Goal: Transaction & Acquisition: Book appointment/travel/reservation

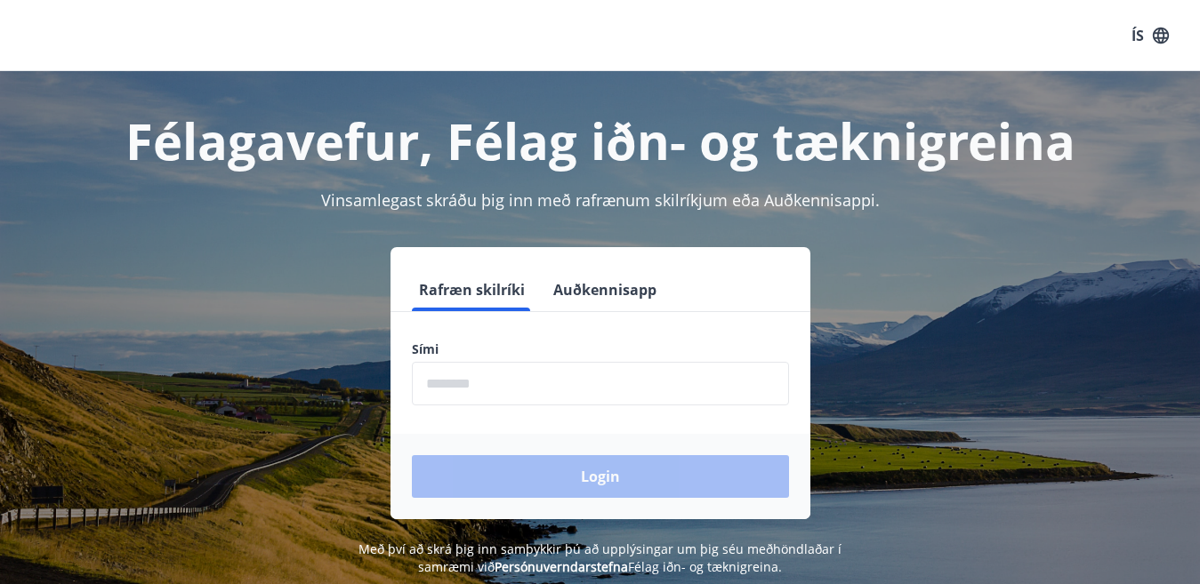
click at [455, 382] on input "phone" at bounding box center [600, 384] width 377 height 44
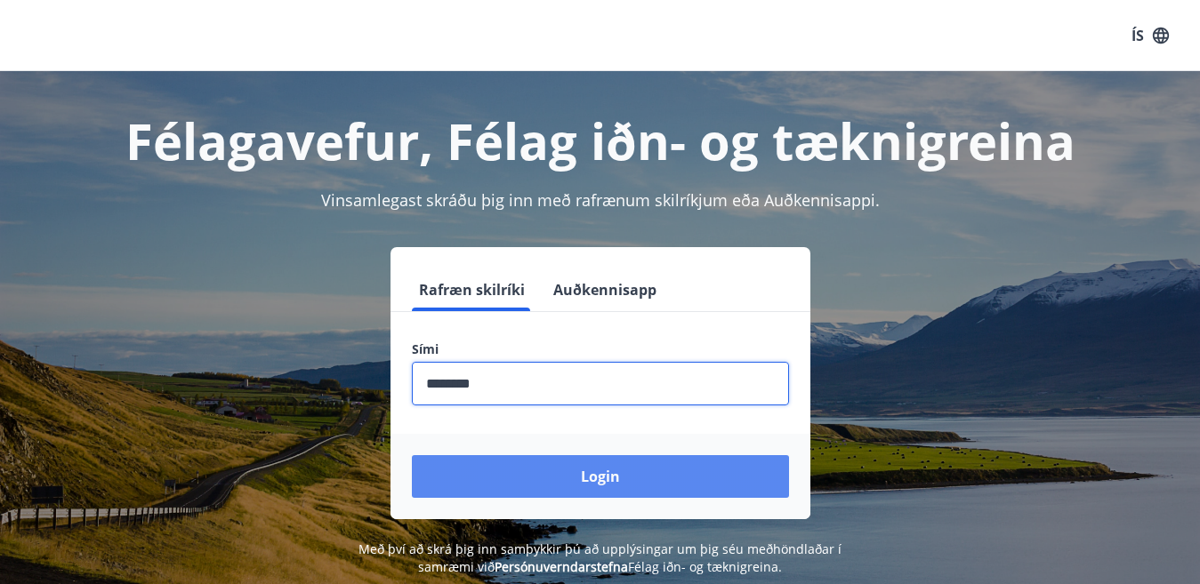
type input "********"
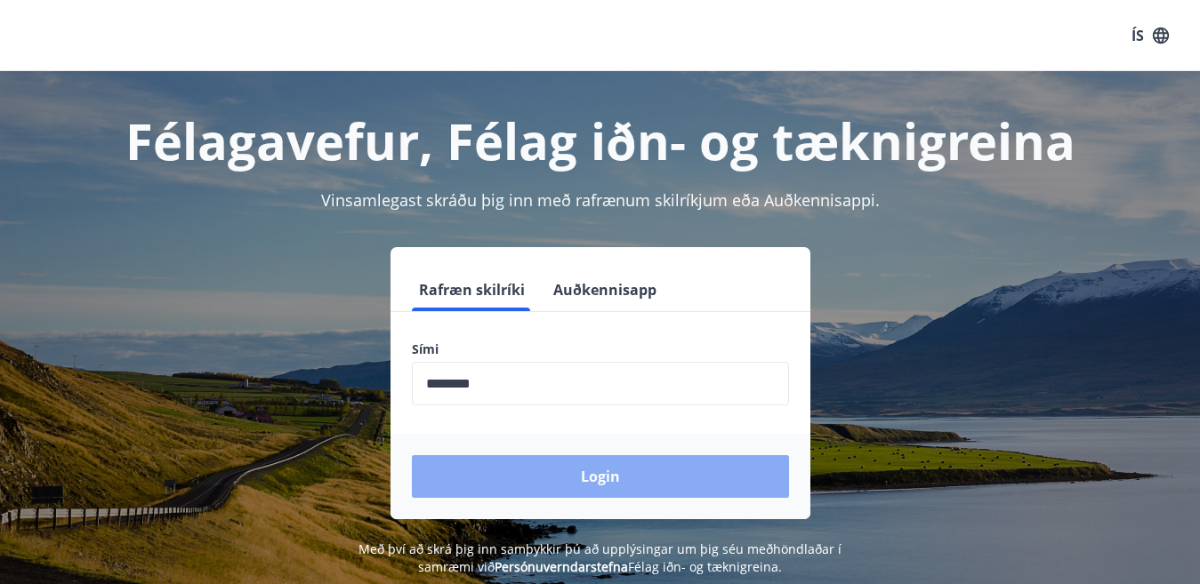
click at [602, 479] on button "Login" at bounding box center [600, 476] width 377 height 43
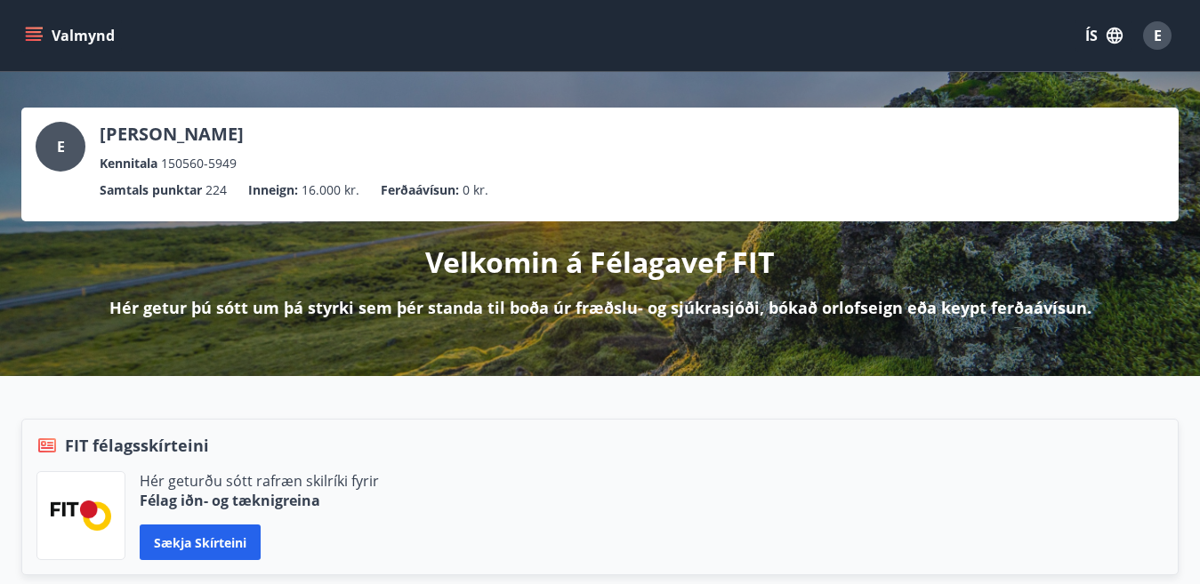
click at [28, 30] on icon "menu" at bounding box center [34, 36] width 18 height 18
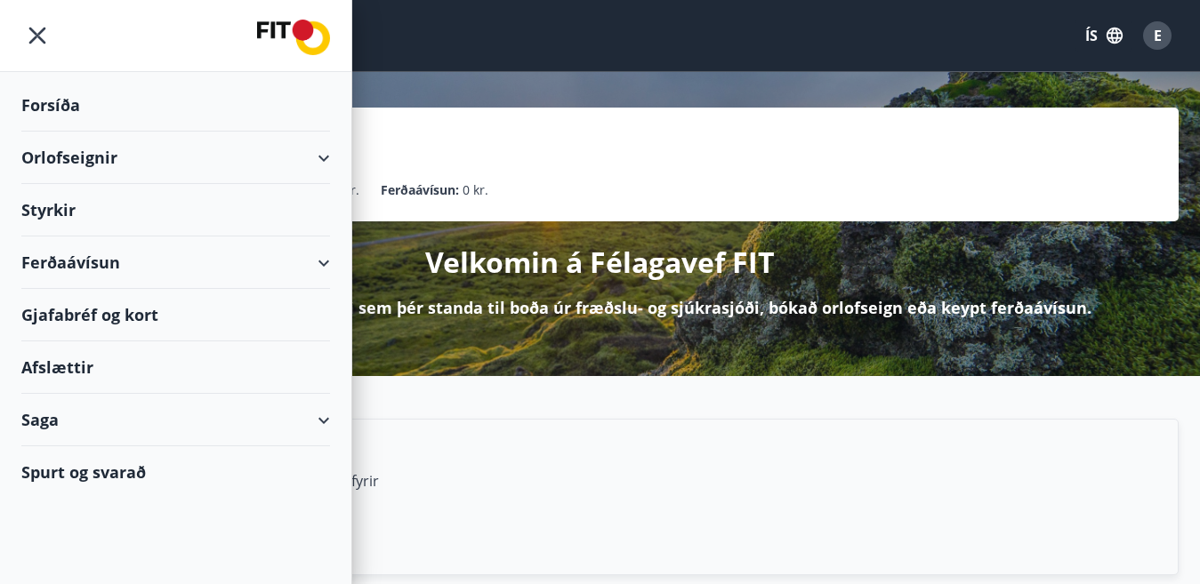
click at [72, 157] on div "Orlofseignir" at bounding box center [175, 158] width 309 height 52
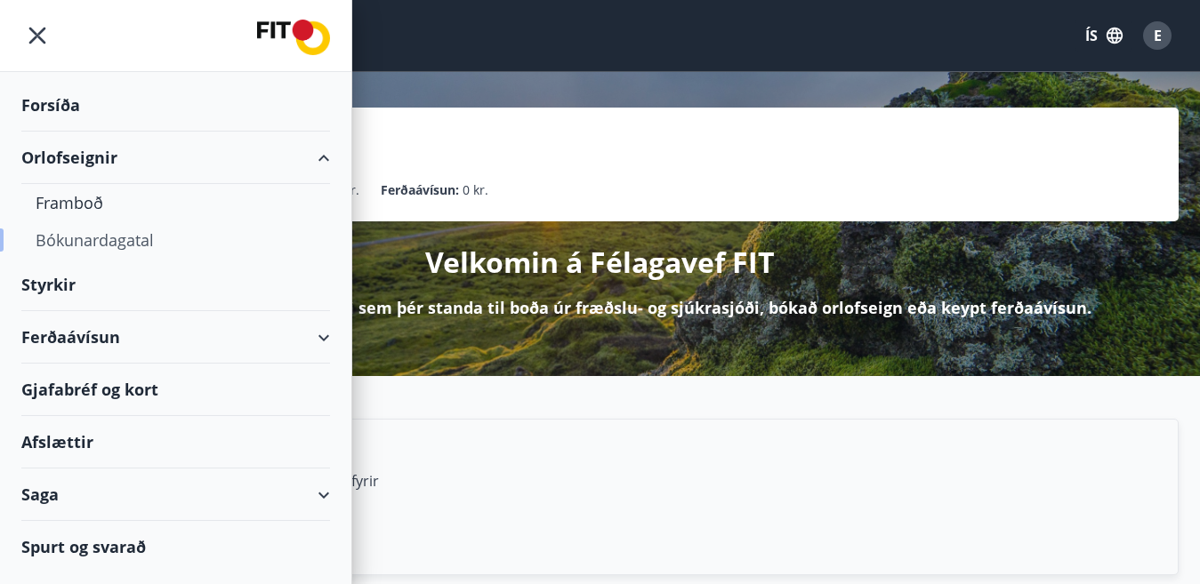
click at [81, 240] on div "Bókunardagatal" at bounding box center [176, 239] width 280 height 37
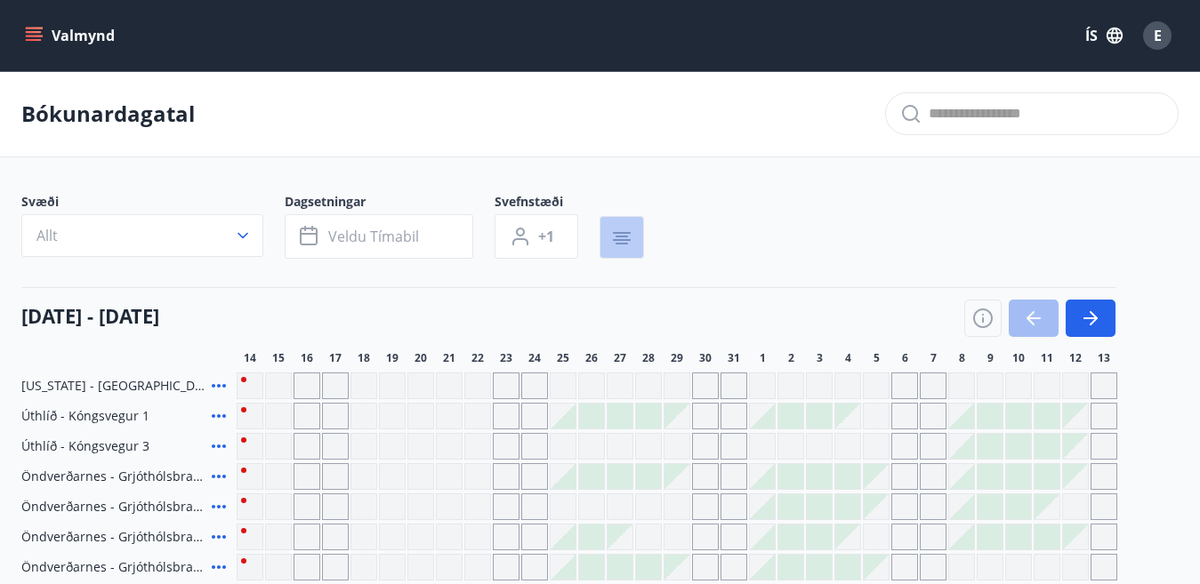
click at [616, 238] on icon "button" at bounding box center [621, 238] width 21 height 21
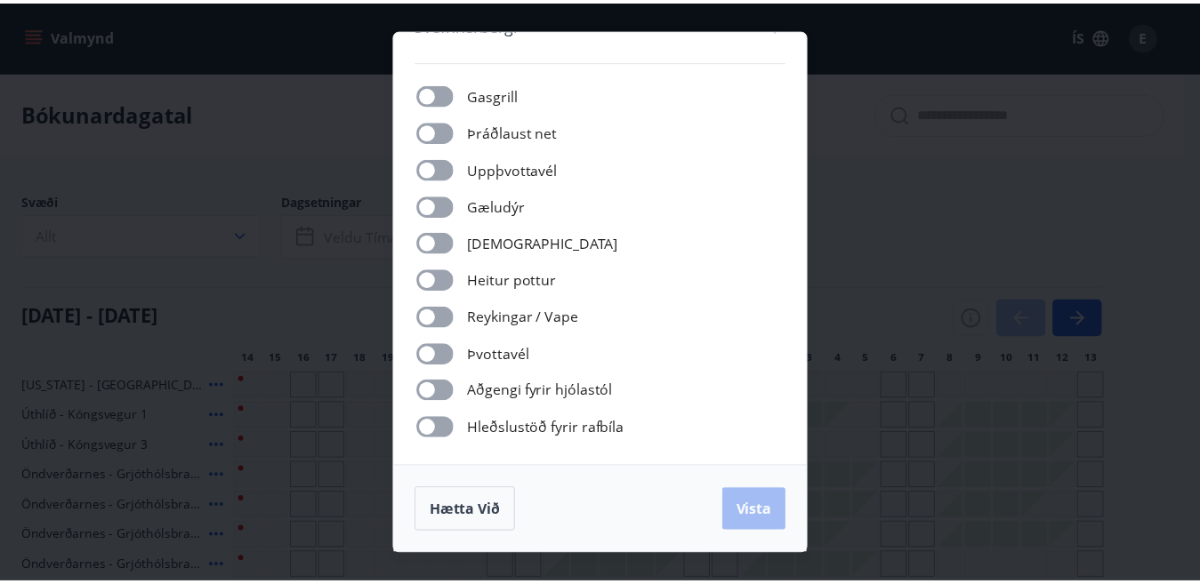
scroll to position [189, 0]
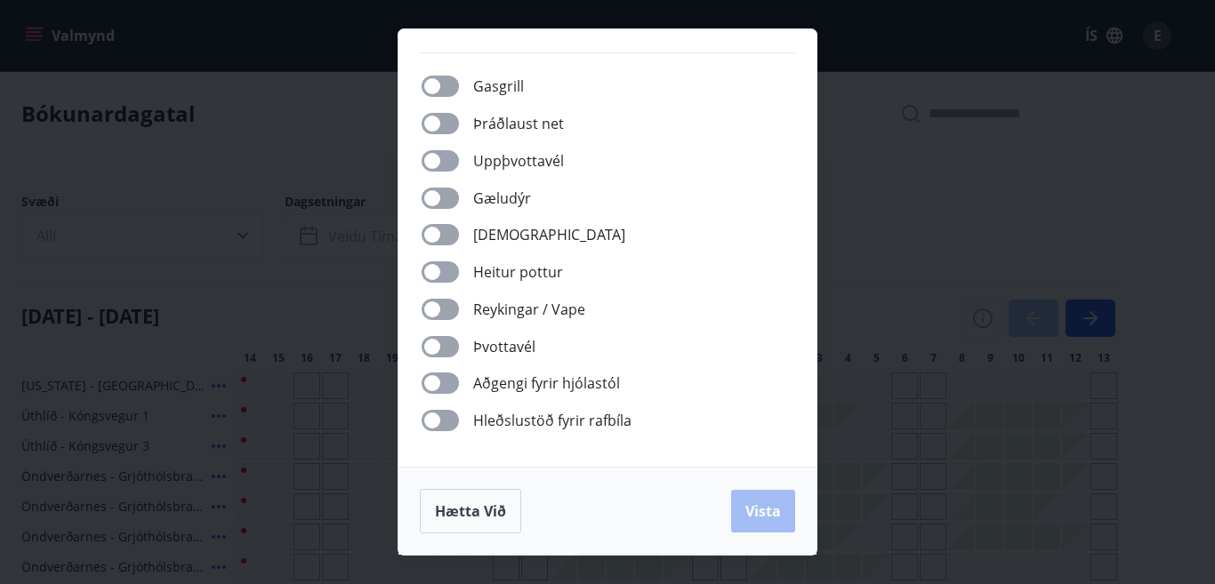
click at [488, 197] on span "Gæludýr" at bounding box center [502, 198] width 58 height 21
click at [760, 509] on span "Vista" at bounding box center [763, 512] width 36 height 20
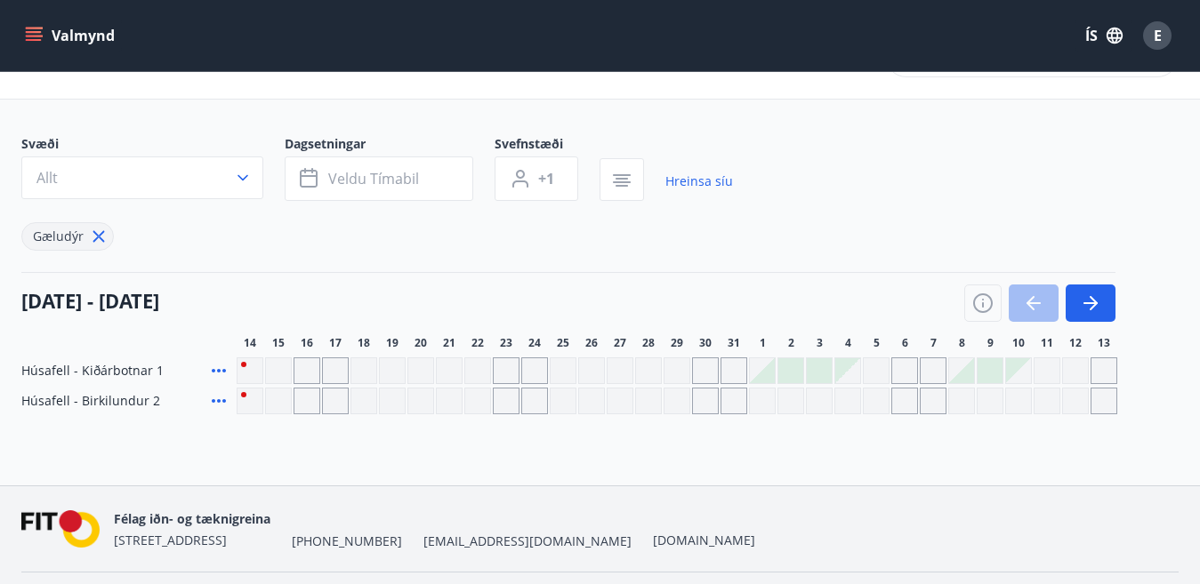
scroll to position [89, 0]
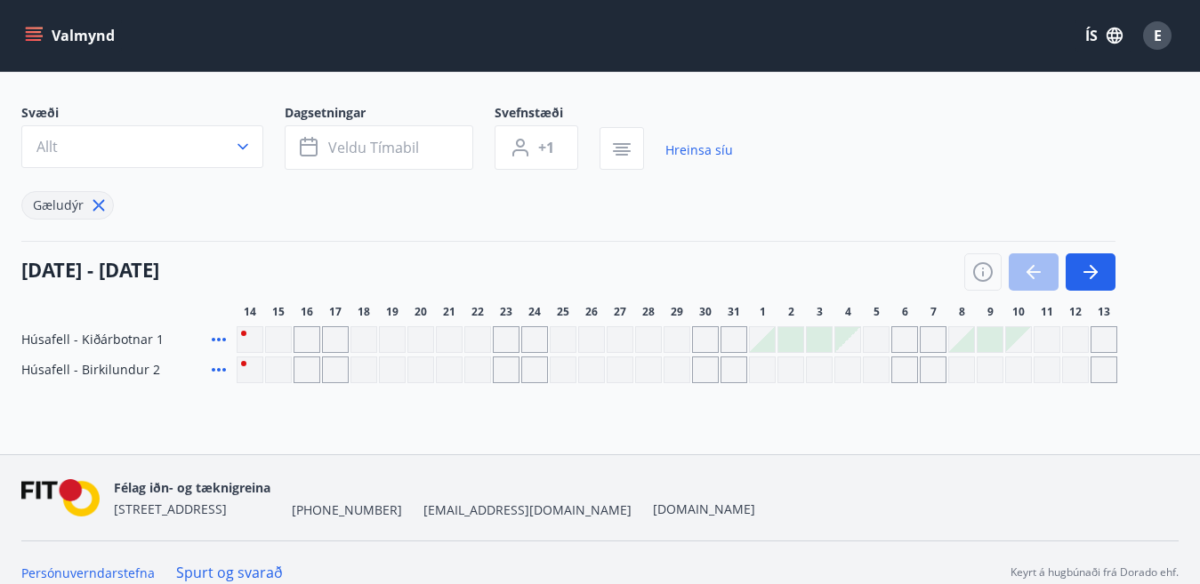
click at [1034, 269] on div at bounding box center [1039, 272] width 151 height 37
click at [368, 142] on span "Veldu tímabil" at bounding box center [373, 148] width 91 height 20
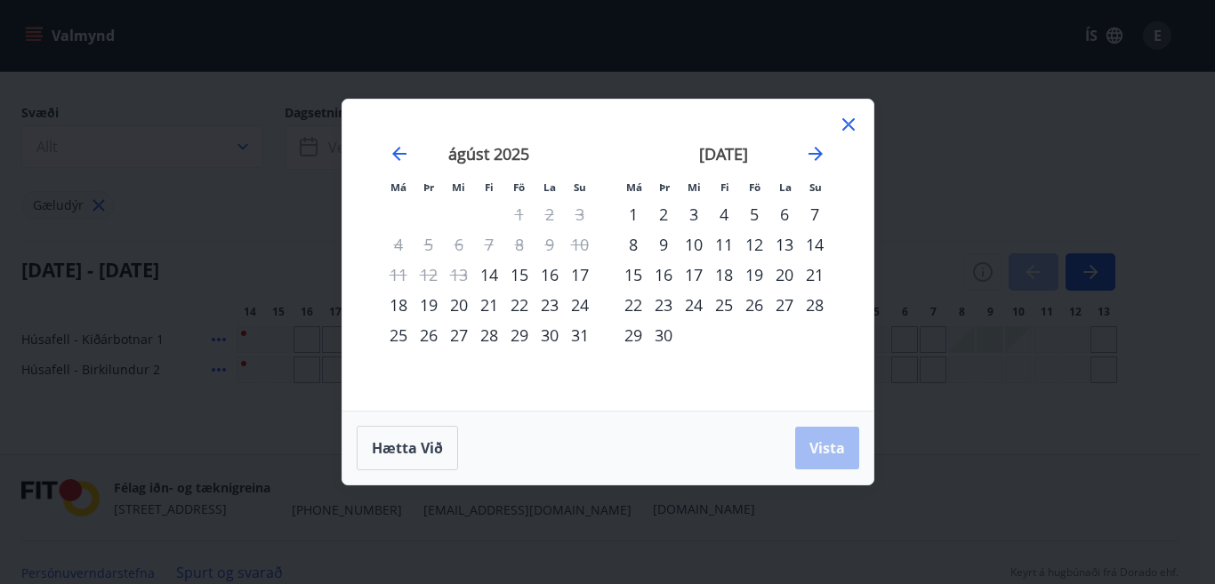
click at [520, 275] on div "15" at bounding box center [519, 275] width 30 height 30
click at [841, 121] on icon at bounding box center [848, 124] width 21 height 21
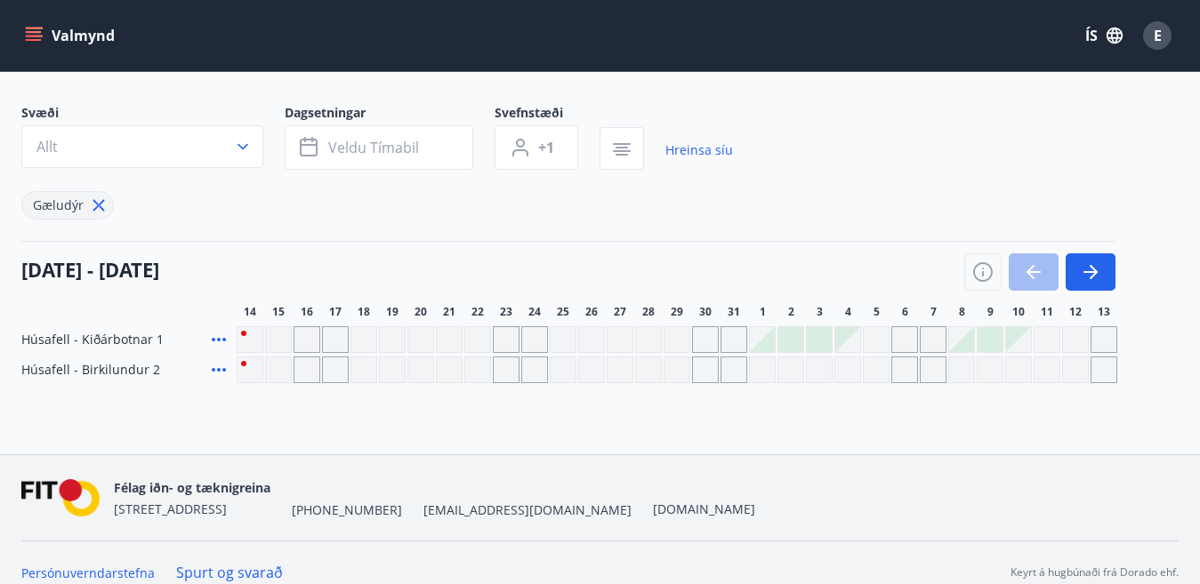
click at [221, 342] on icon at bounding box center [218, 339] width 21 height 21
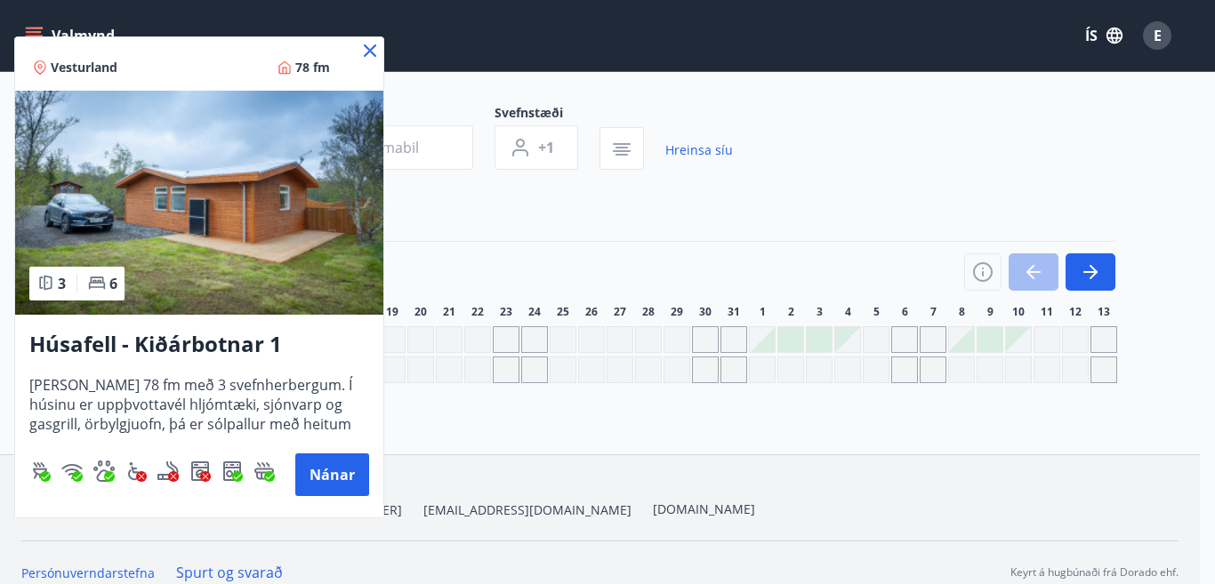
click at [172, 339] on h3 "Húsafell - Kiðárbotnar 1" at bounding box center [199, 345] width 340 height 32
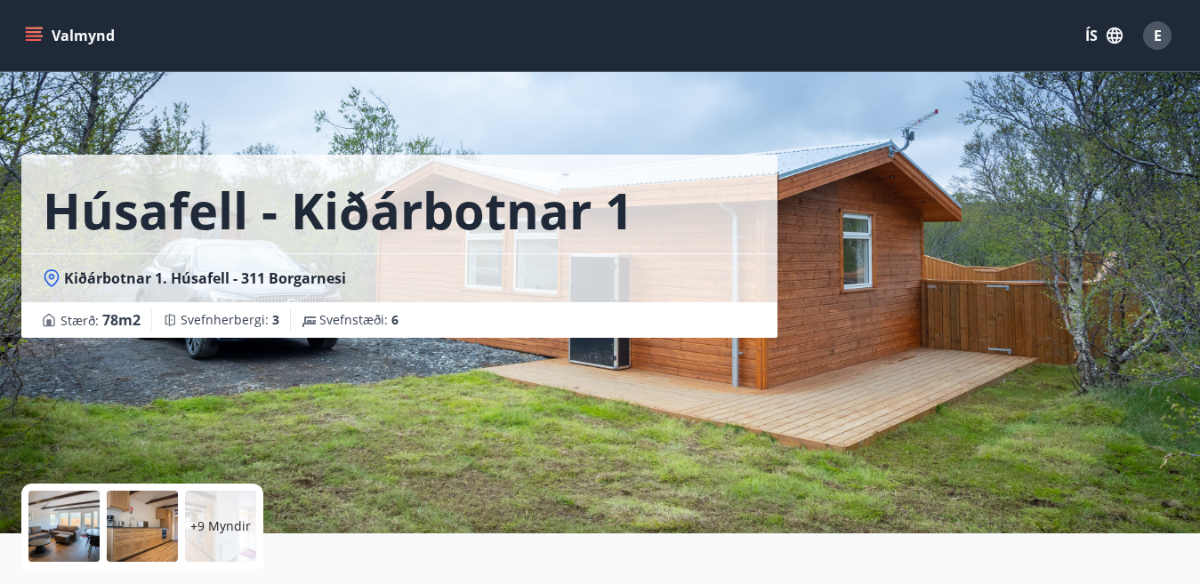
click at [27, 39] on icon "menu" at bounding box center [34, 40] width 16 height 2
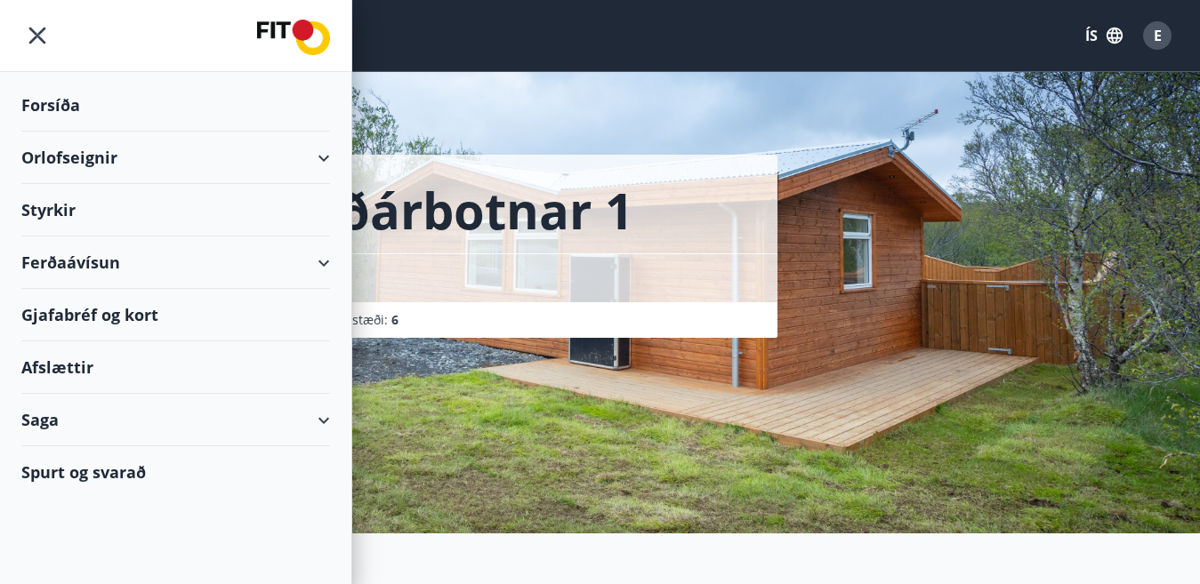
click at [53, 104] on div "Forsíða" at bounding box center [175, 105] width 309 height 52
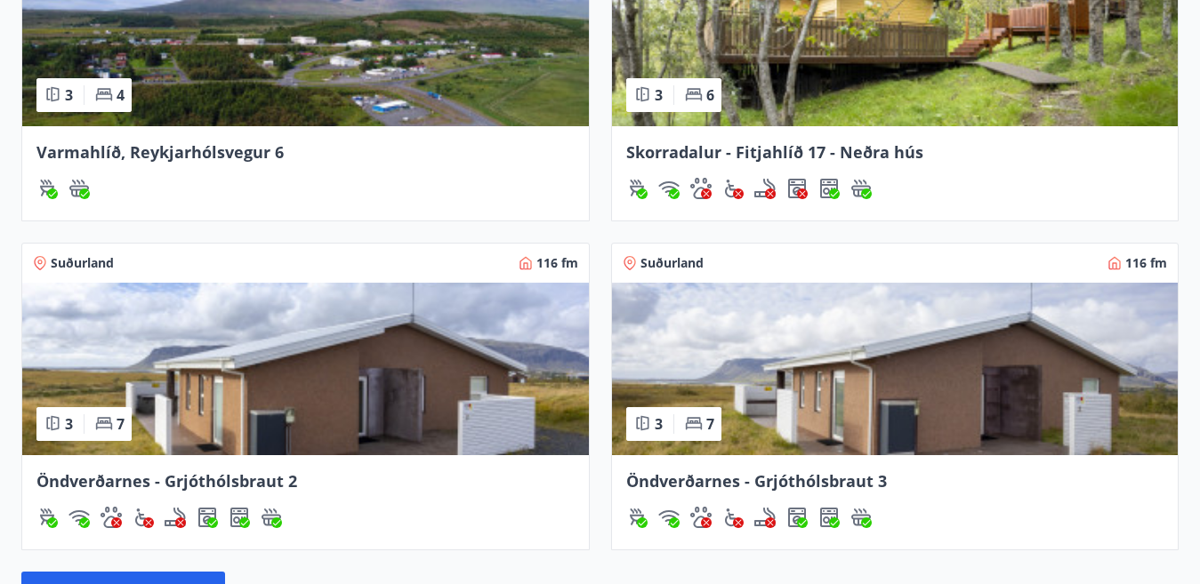
scroll to position [1512, 0]
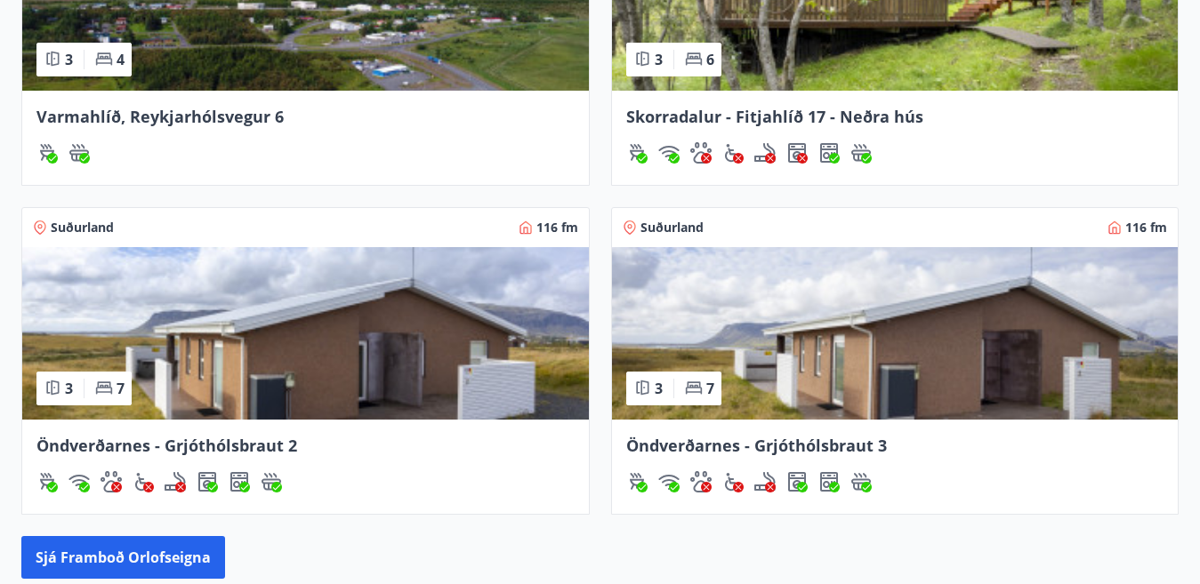
click at [80, 229] on span "Suðurland" at bounding box center [82, 228] width 63 height 18
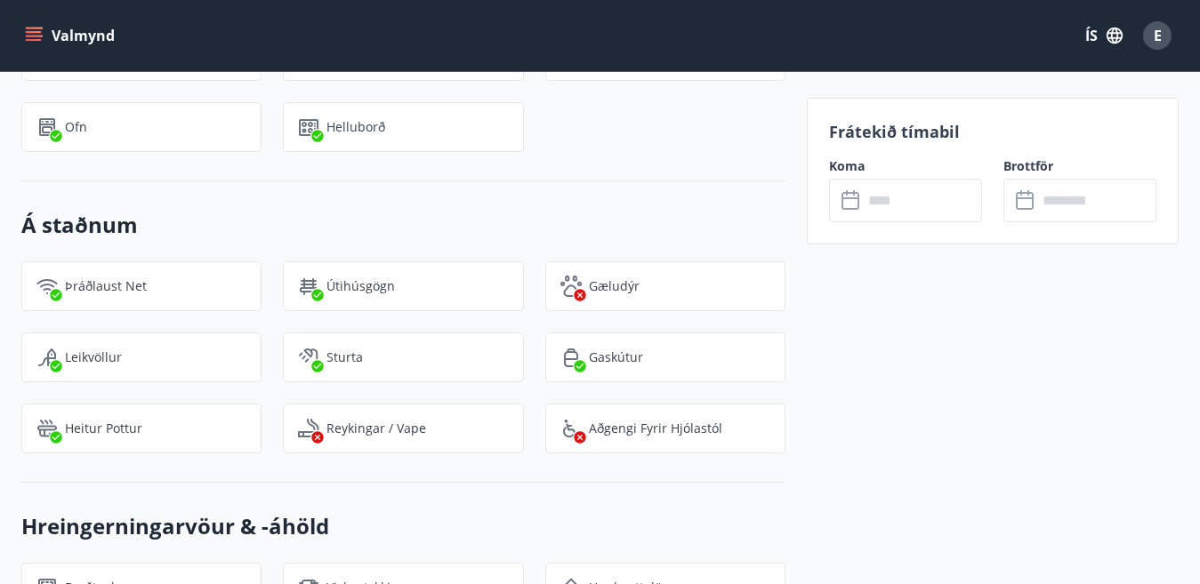
scroll to position [1690, 0]
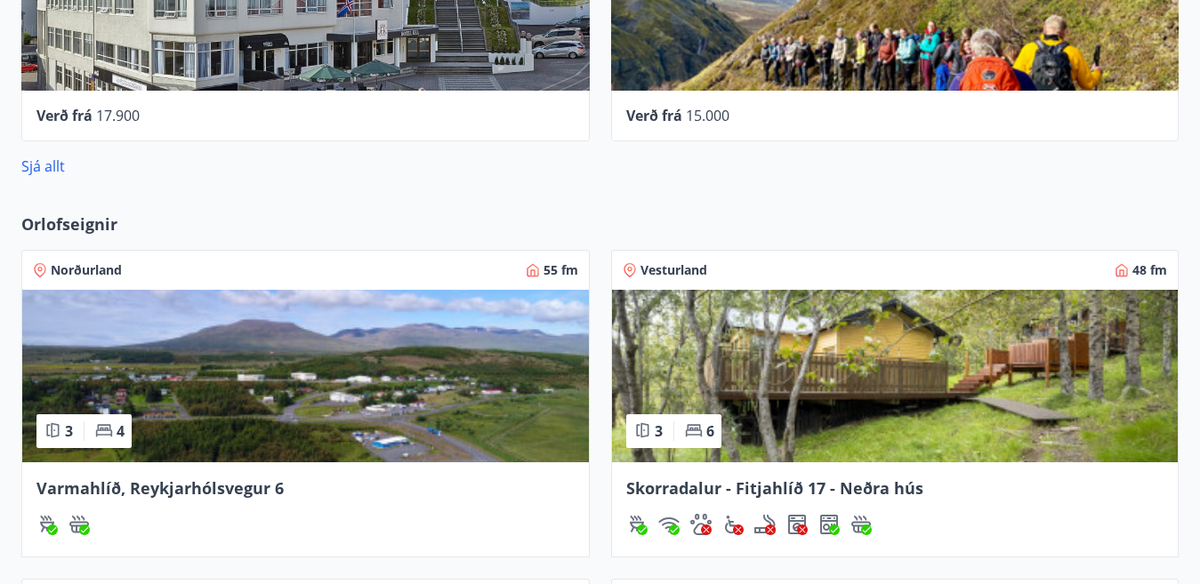
scroll to position [1187, 0]
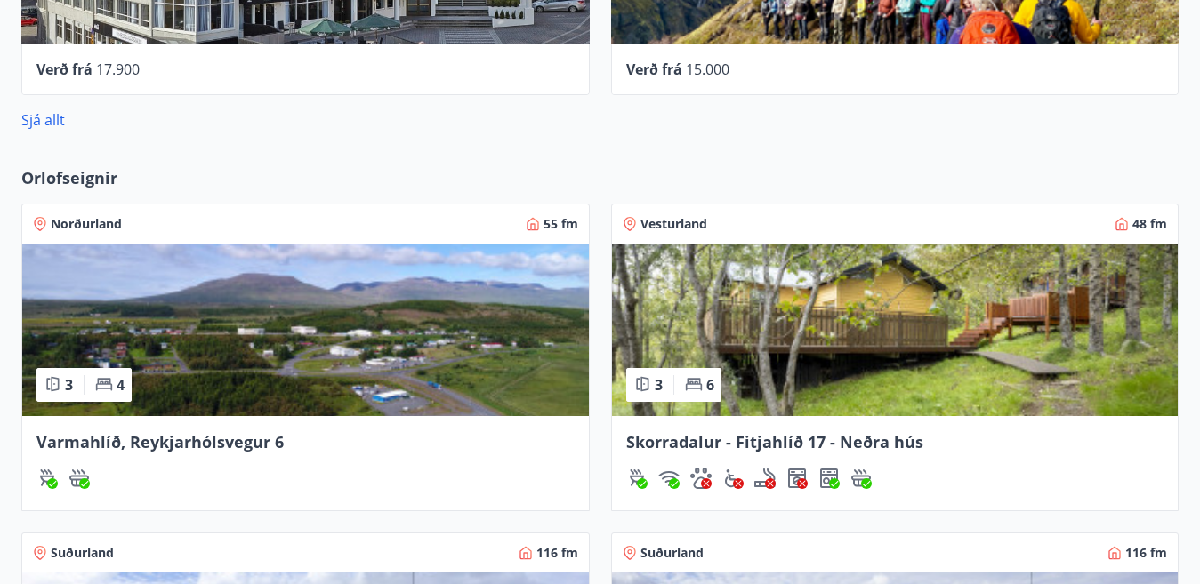
click at [669, 224] on span "Vesturland" at bounding box center [673, 224] width 67 height 18
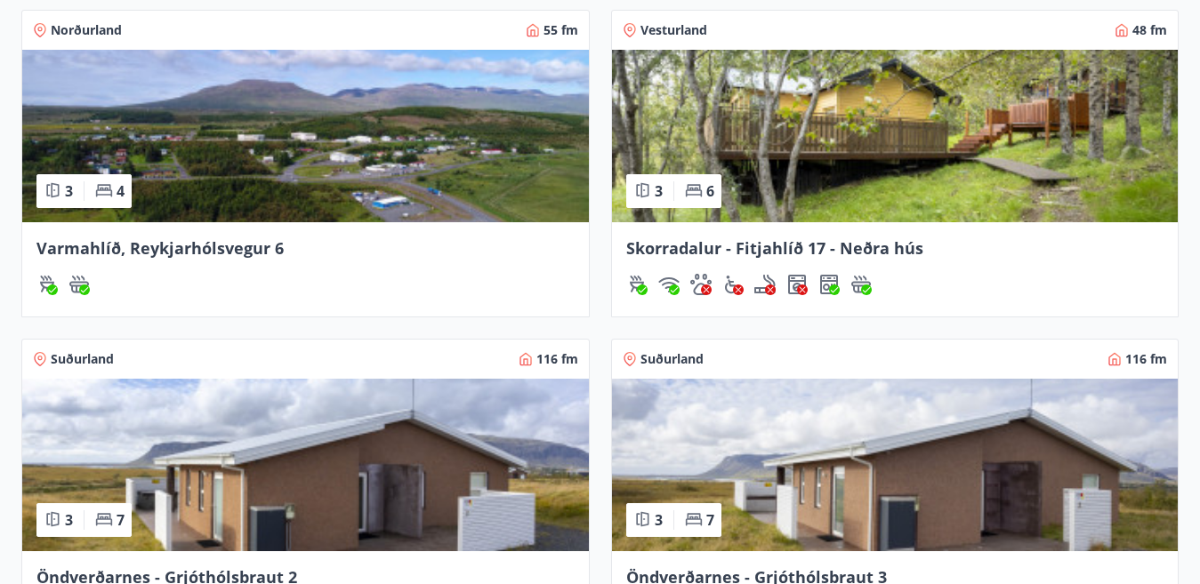
scroll to position [1484, 0]
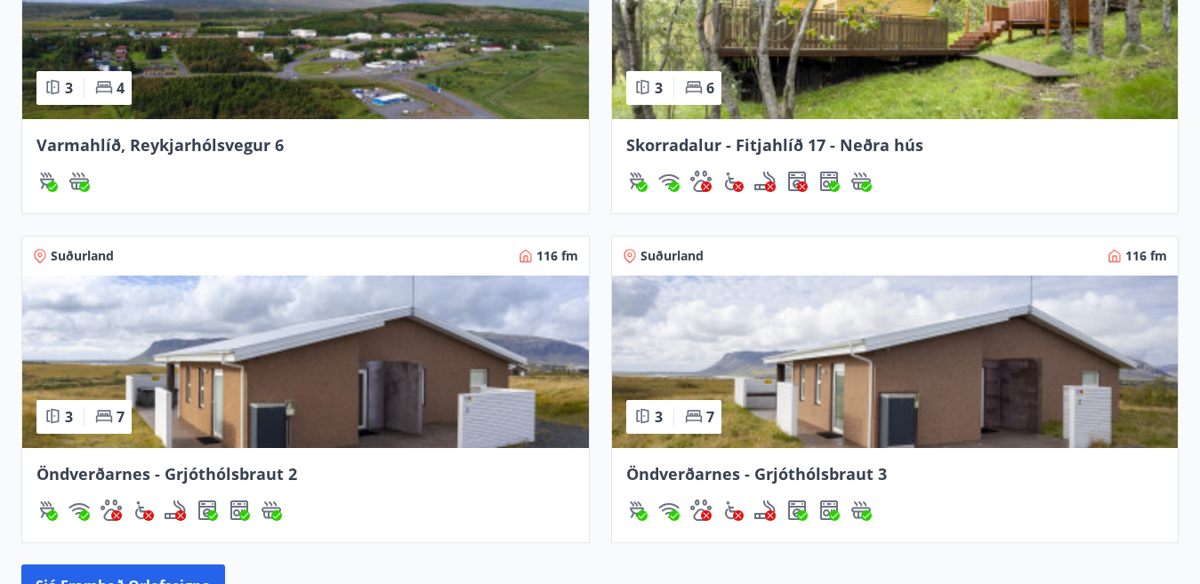
click at [66, 256] on span "Suðurland" at bounding box center [82, 256] width 63 height 18
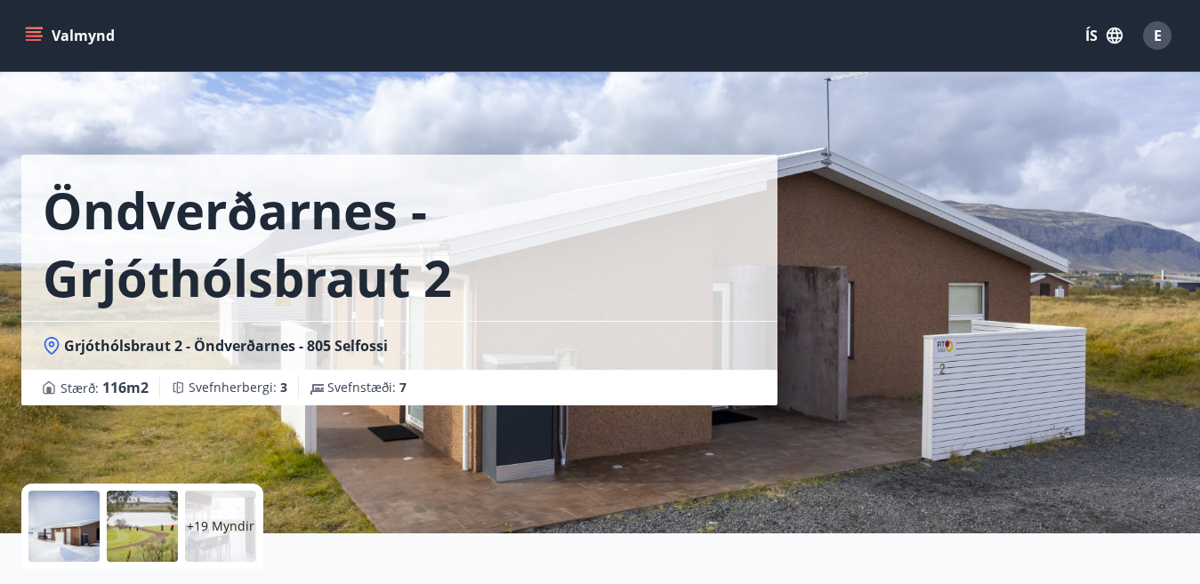
click at [36, 24] on button "Valmynd" at bounding box center [71, 36] width 101 height 32
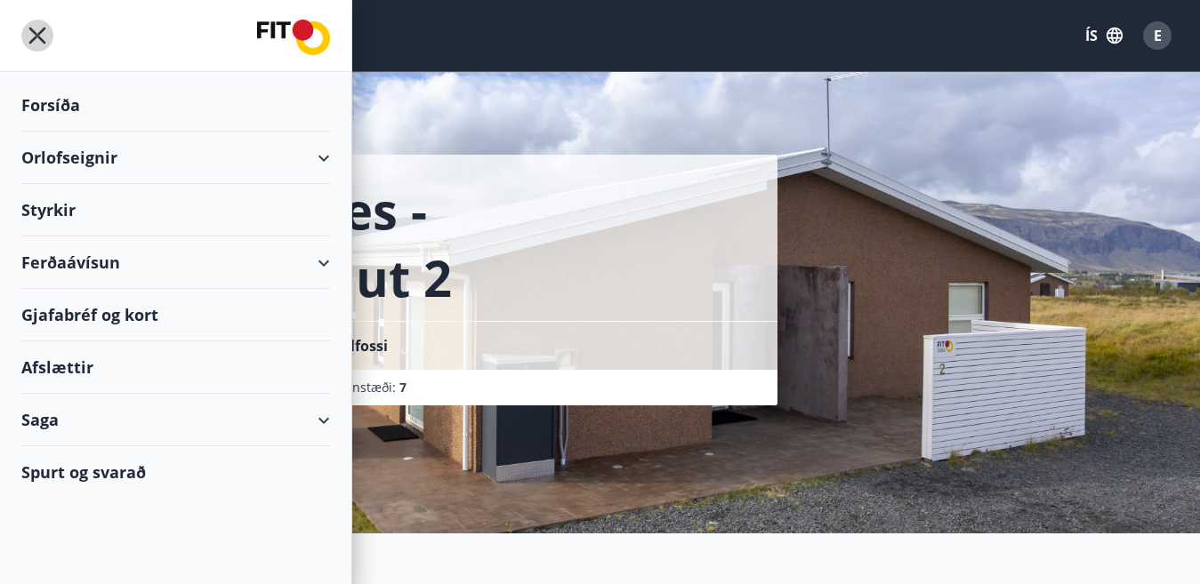
click at [35, 34] on icon "menu" at bounding box center [37, 36] width 17 height 17
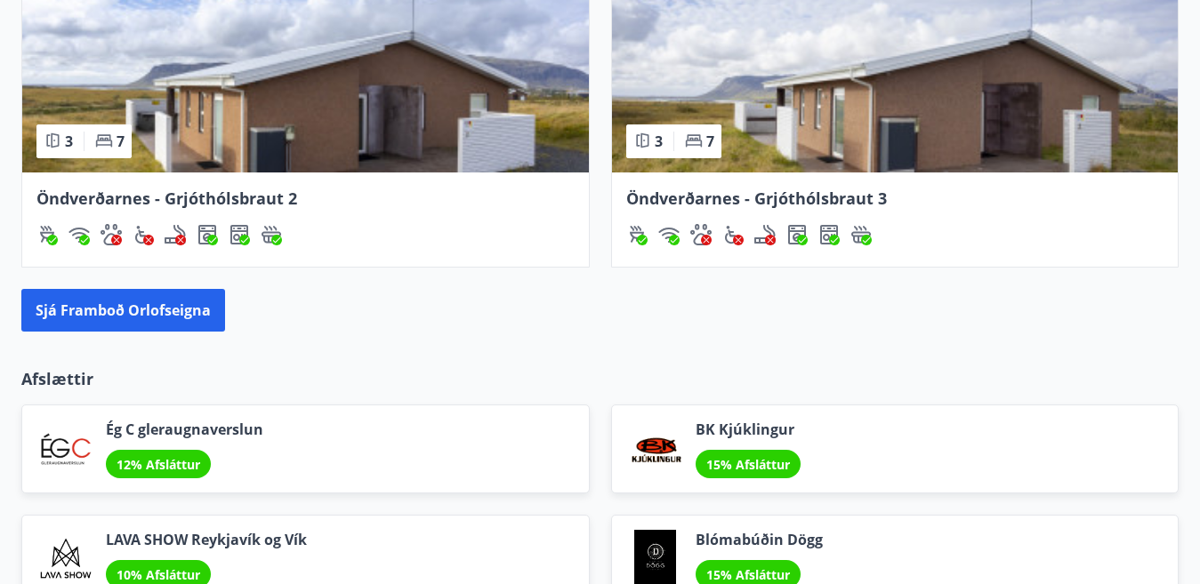
scroll to position [1781, 0]
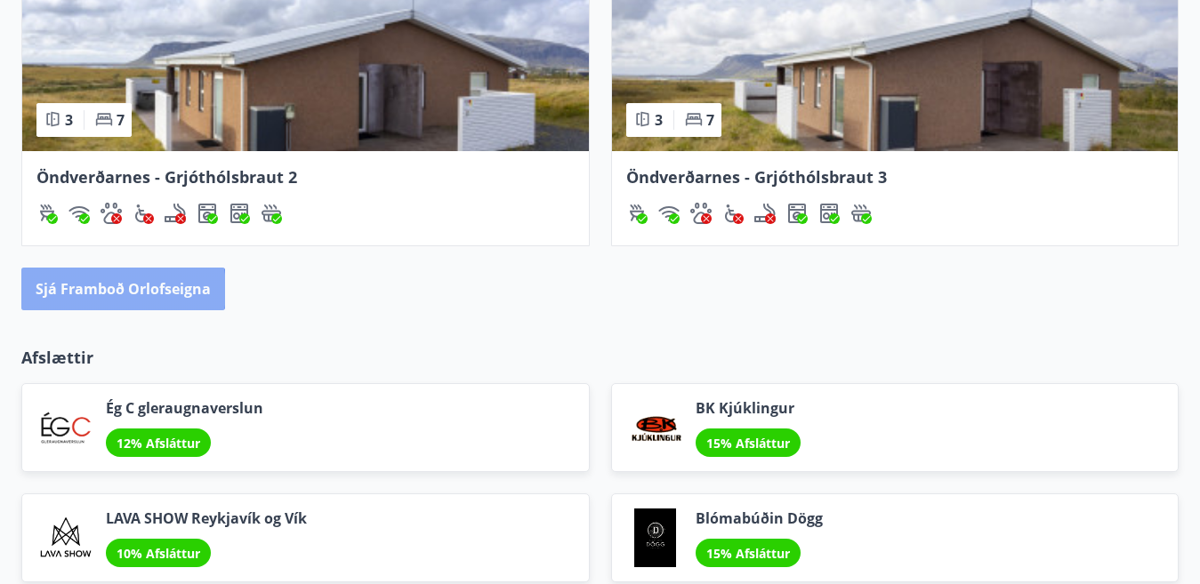
click at [97, 290] on button "Sjá framboð orlofseigna" at bounding box center [123, 289] width 204 height 43
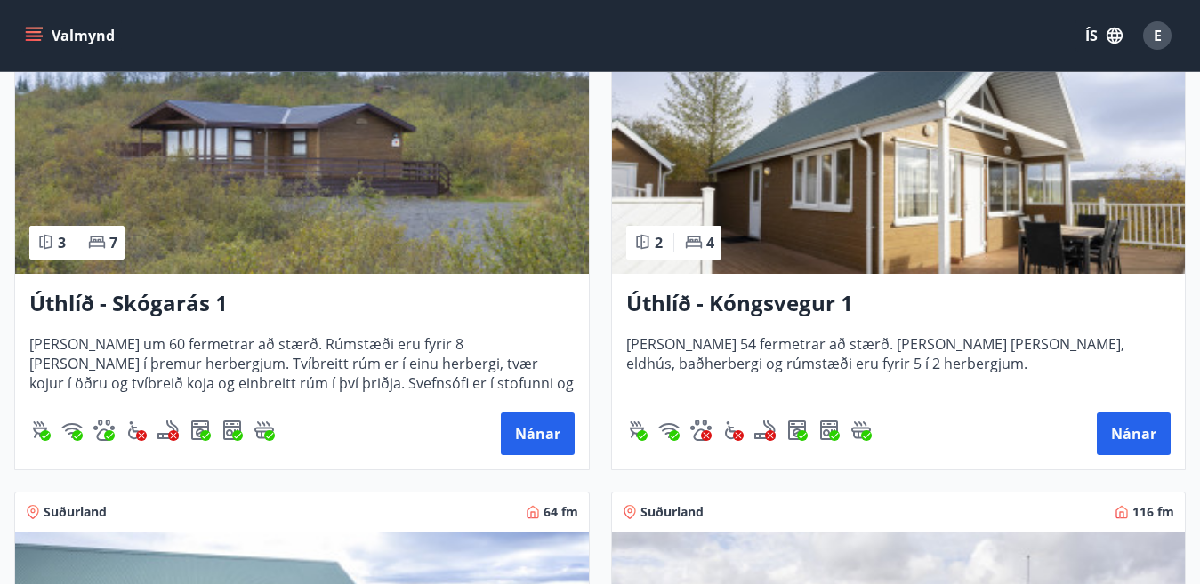
scroll to position [4270, 0]
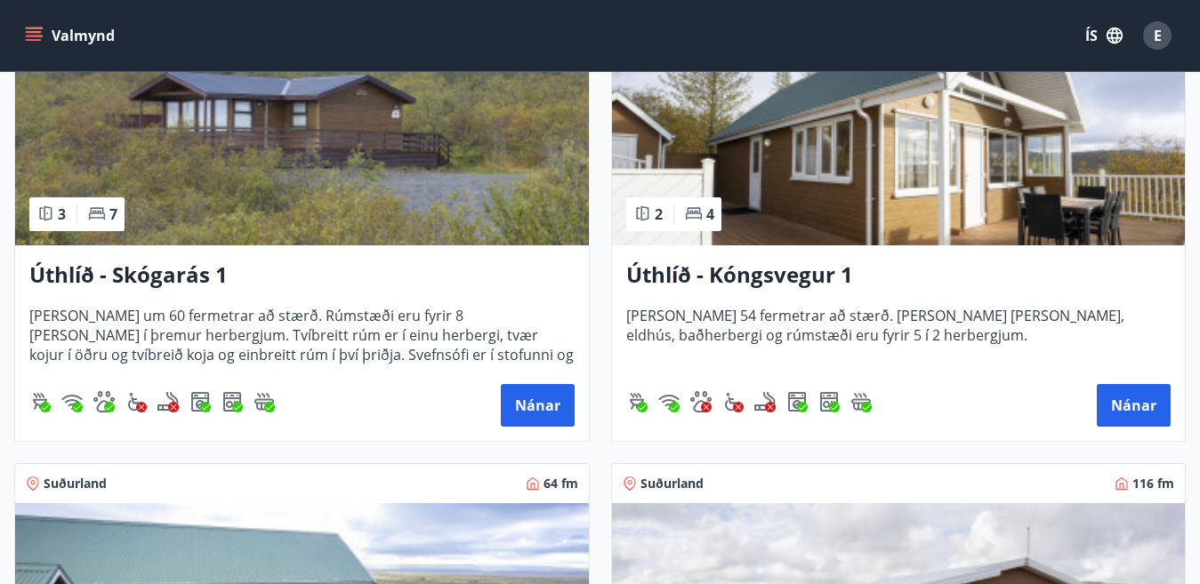
click at [165, 275] on h3 "Úthlíð - Skógarás 1" at bounding box center [301, 276] width 545 height 32
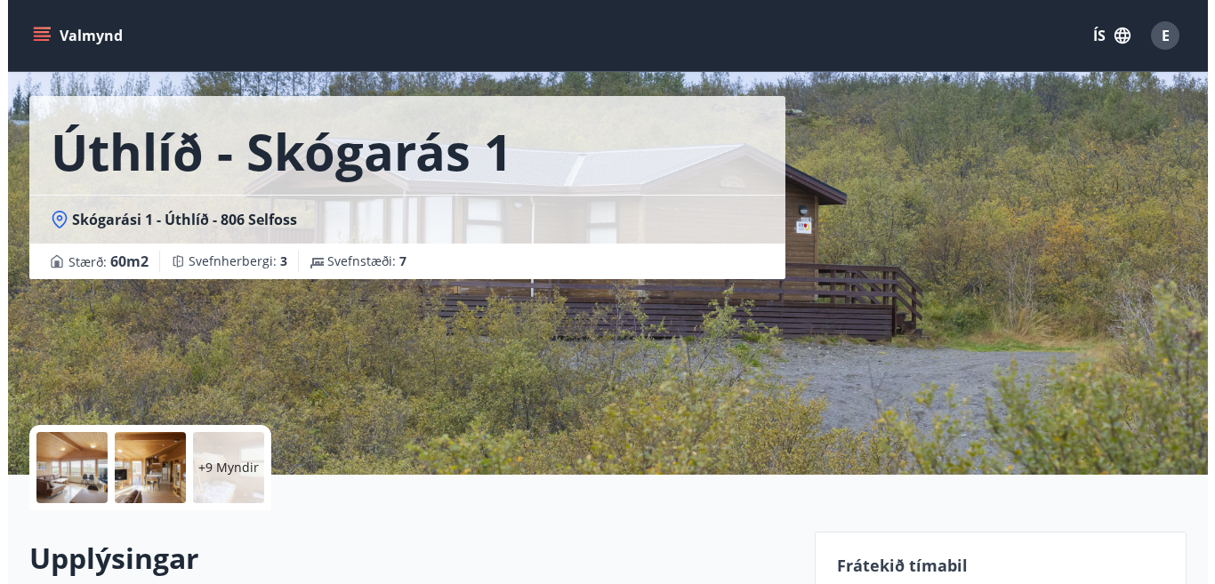
scroll to position [89, 0]
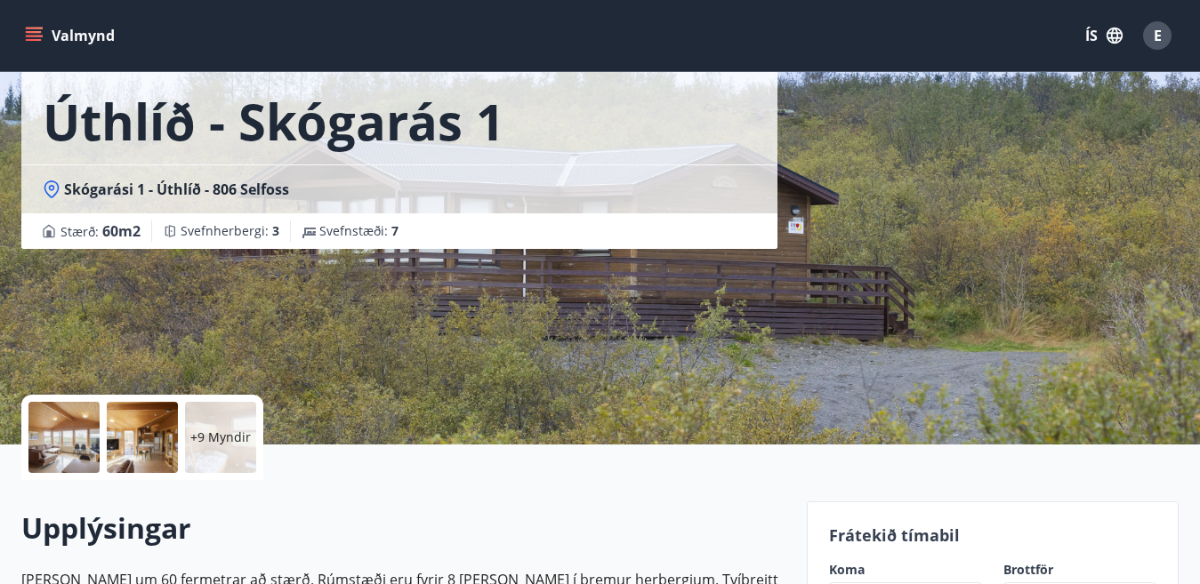
click at [55, 446] on div at bounding box center [63, 437] width 71 height 71
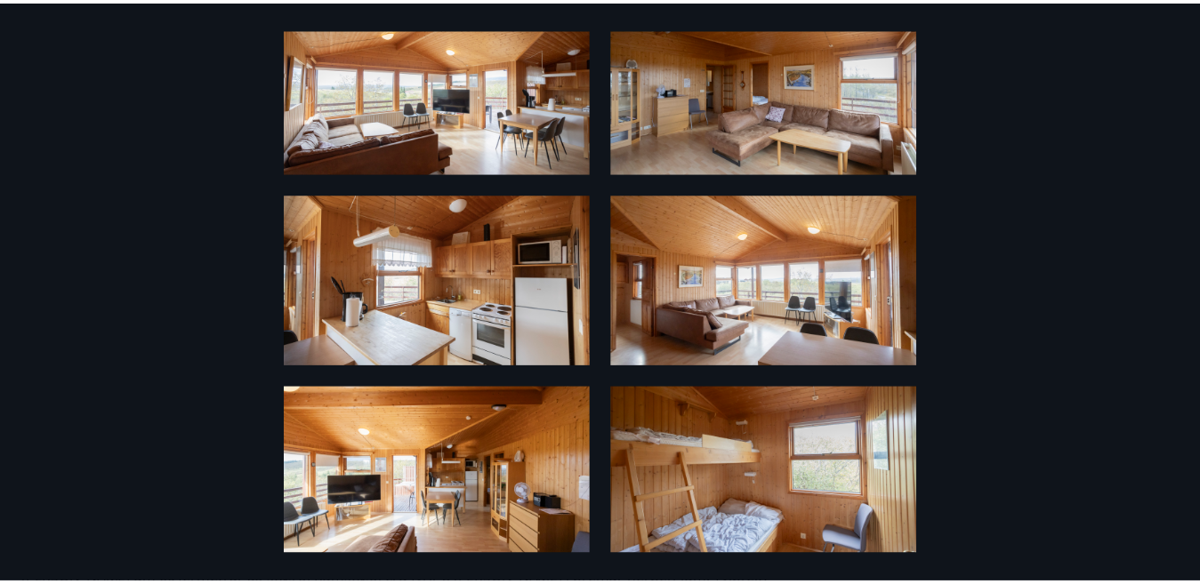
scroll to position [0, 0]
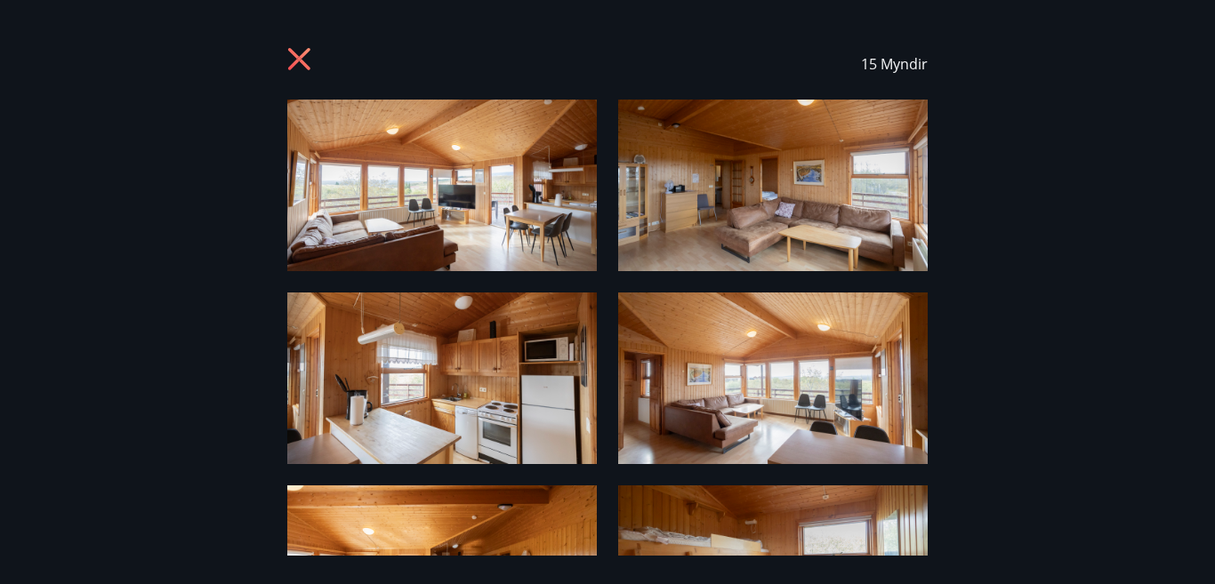
click at [306, 52] on icon at bounding box center [299, 59] width 22 height 22
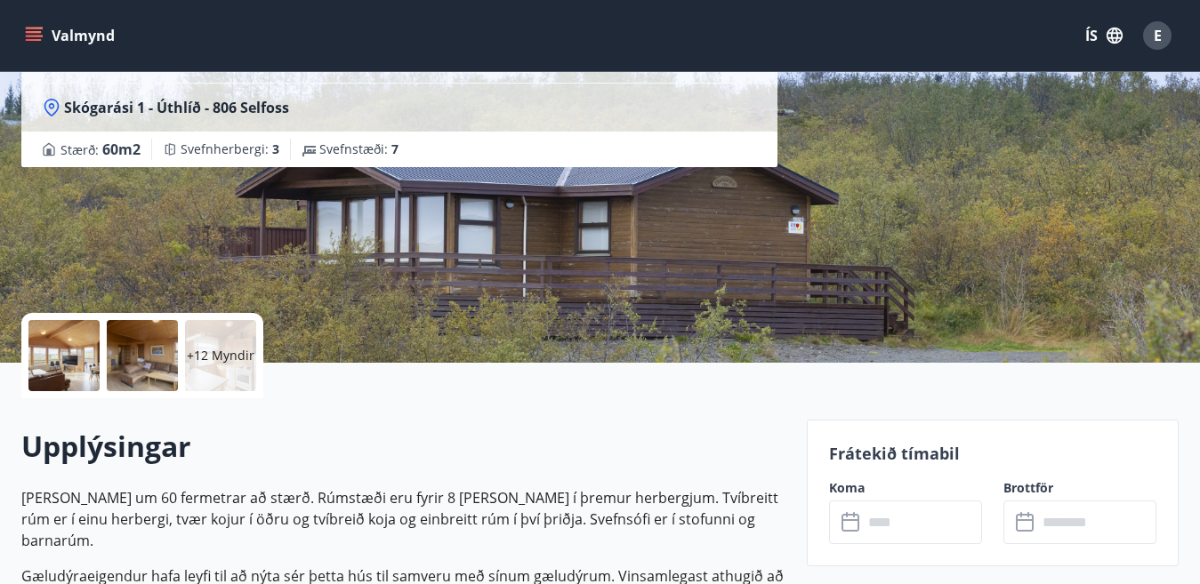
scroll to position [267, 0]
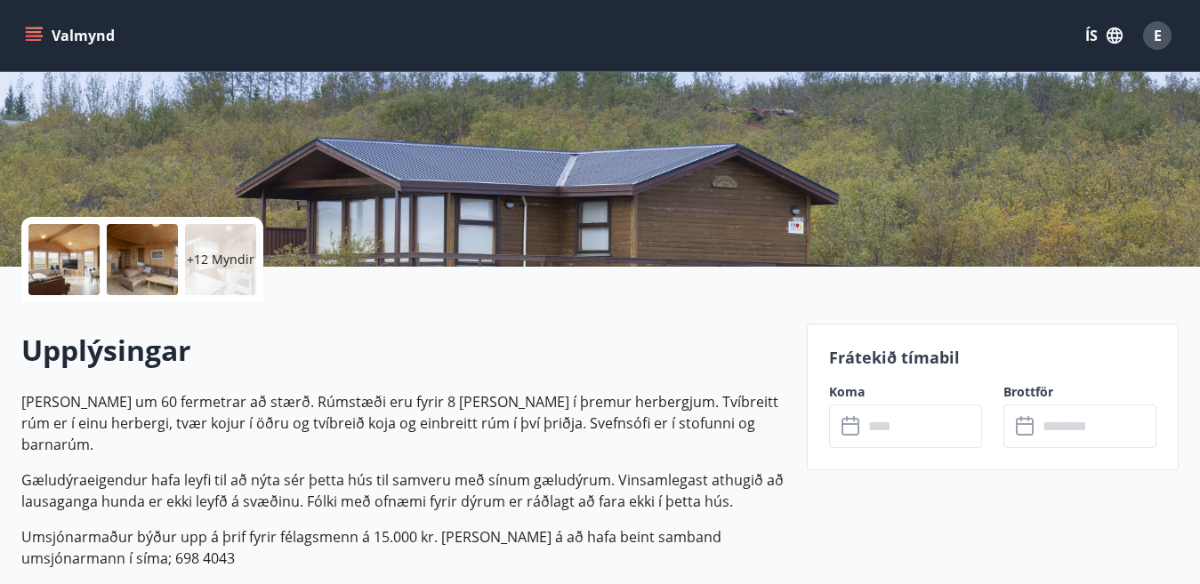
click at [896, 358] on p "Frátekið tímabil" at bounding box center [992, 357] width 327 height 23
click at [898, 358] on p "Frátekið tímabil" at bounding box center [992, 357] width 327 height 23
click at [861, 423] on icon at bounding box center [851, 426] width 21 height 21
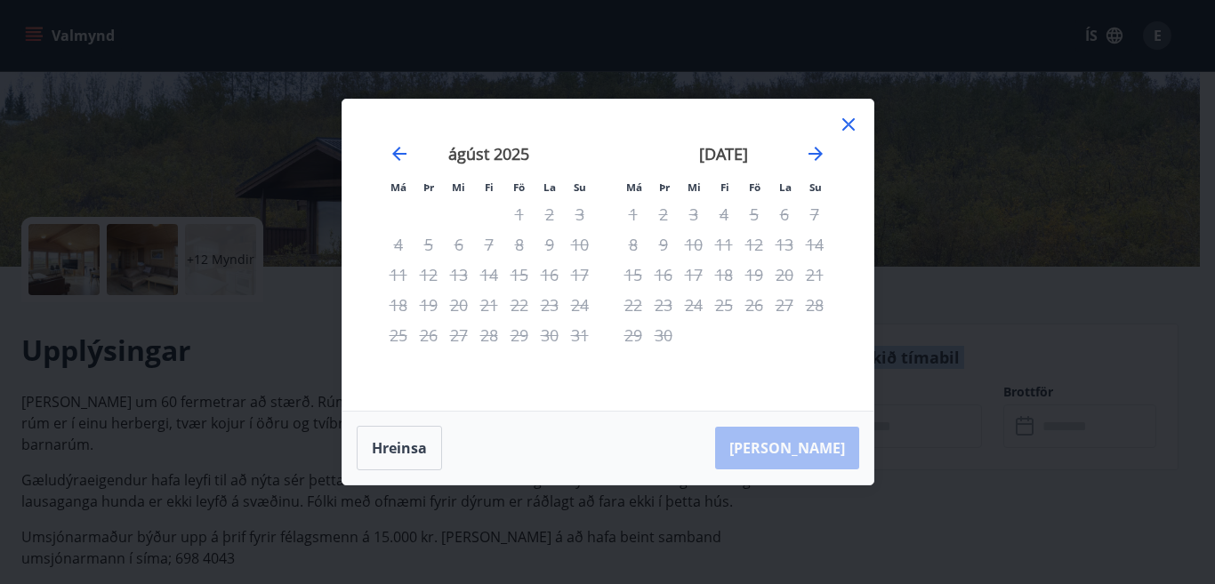
click at [847, 122] on icon at bounding box center [848, 124] width 21 height 21
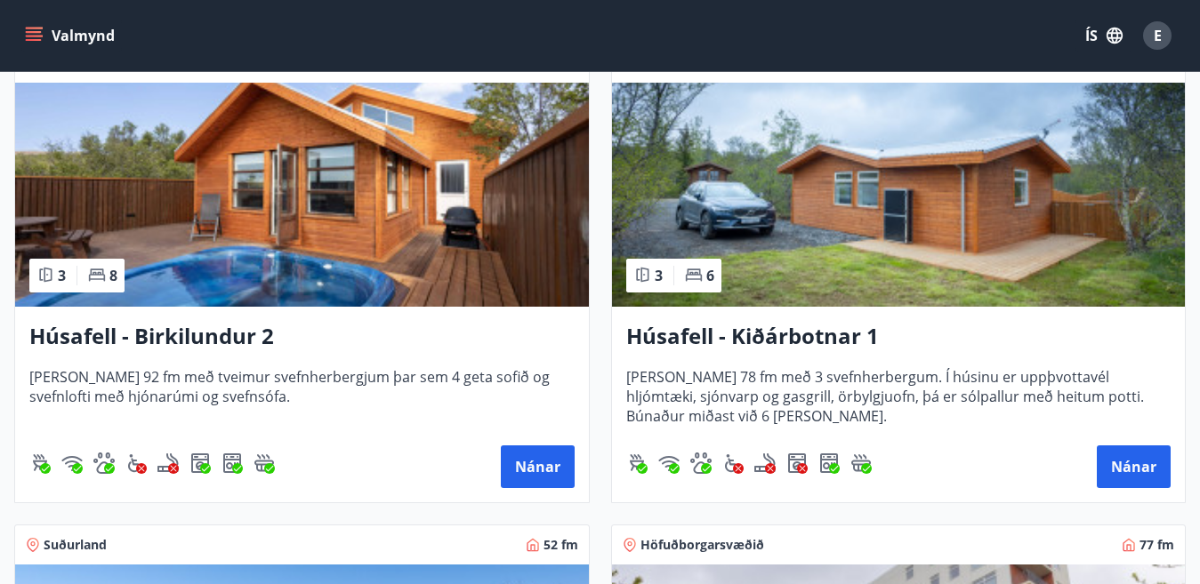
scroll to position [1779, 0]
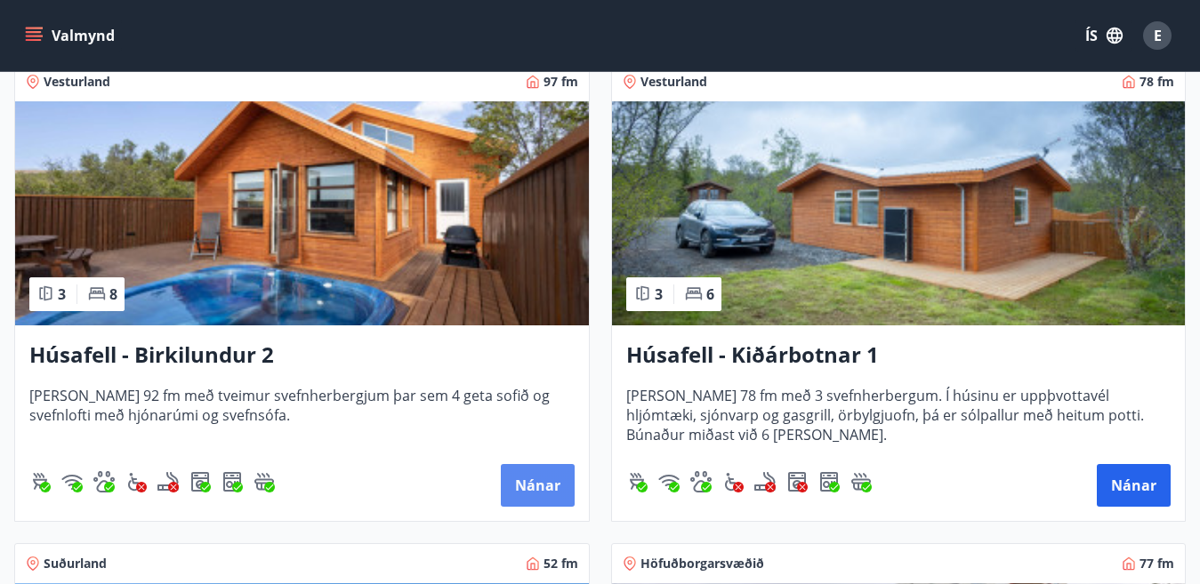
click at [547, 486] on button "Nánar" at bounding box center [538, 485] width 74 height 43
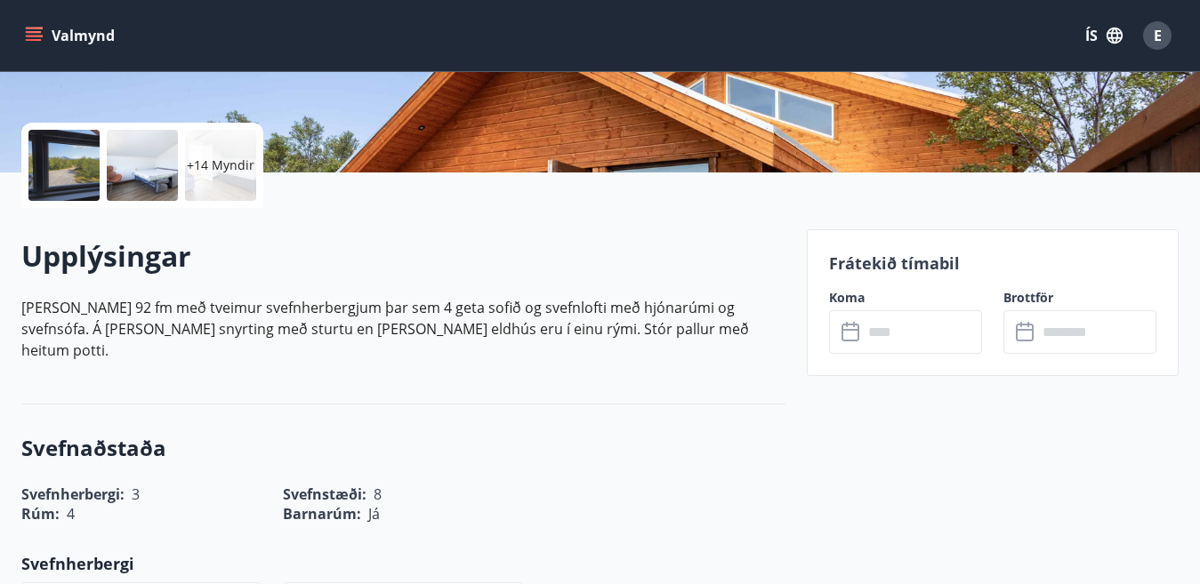
scroll to position [445, 0]
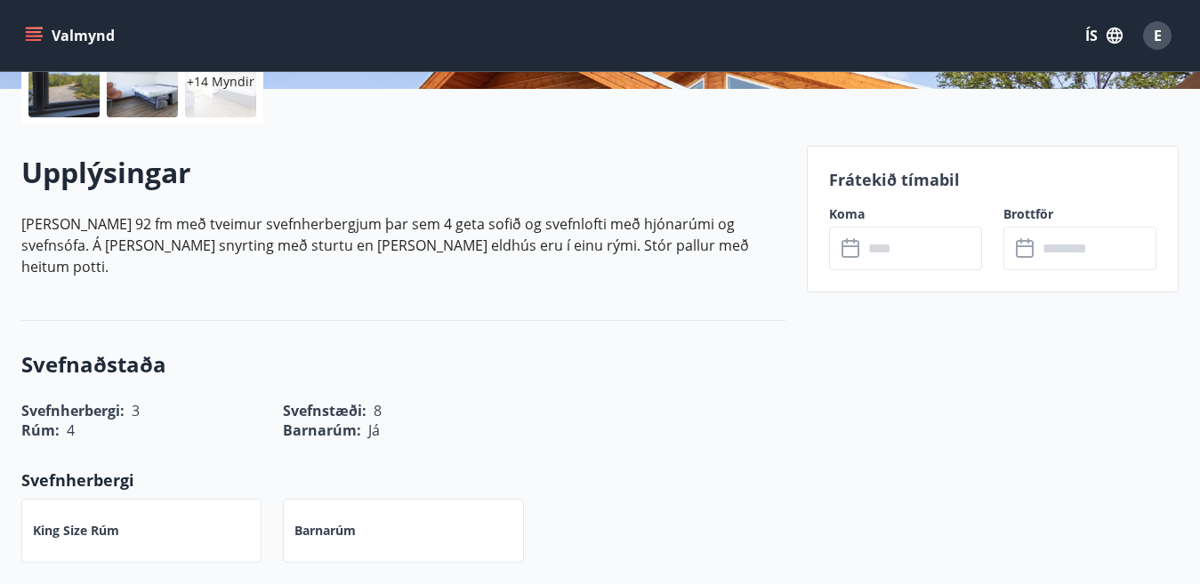
click at [852, 249] on icon at bounding box center [851, 248] width 21 height 21
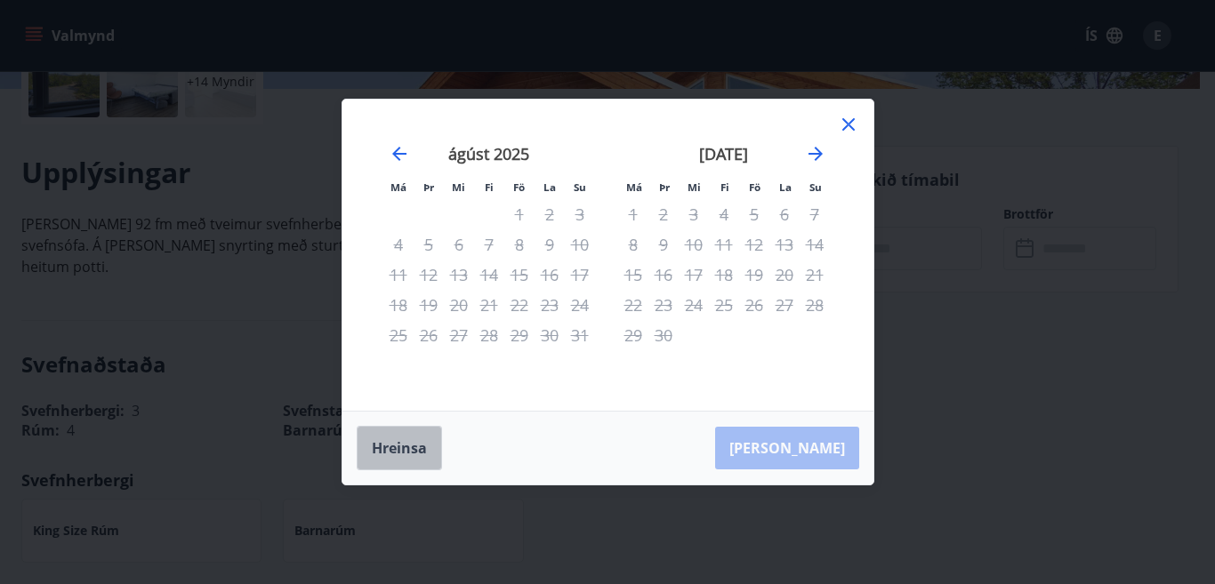
click at [399, 449] on button "Hreinsa" at bounding box center [399, 448] width 85 height 44
click at [843, 125] on icon at bounding box center [848, 124] width 21 height 21
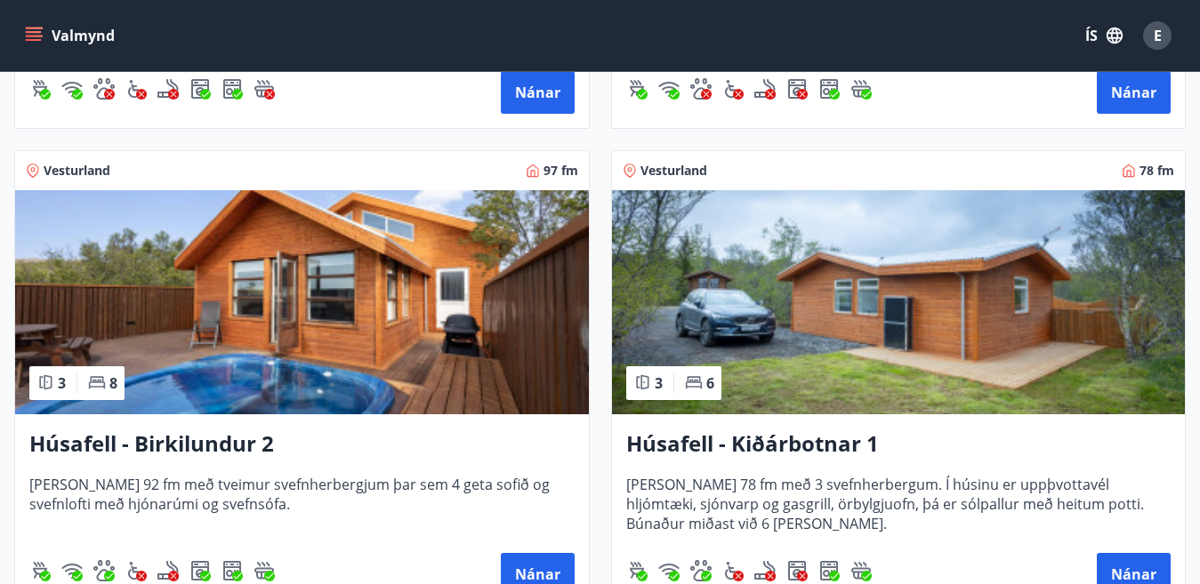
scroll to position [2046, 0]
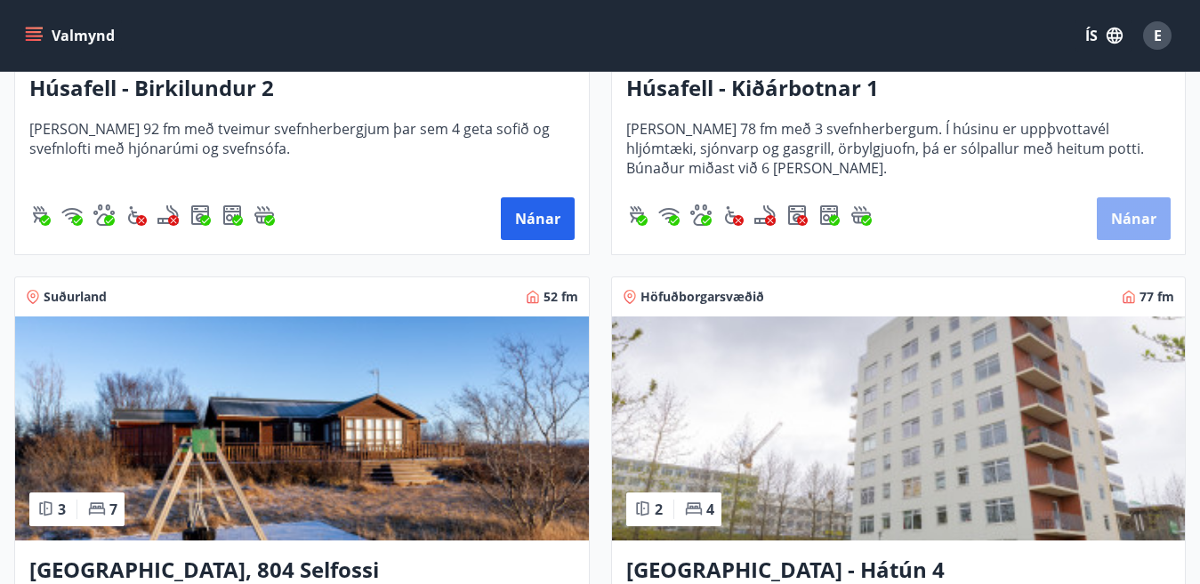
click at [1131, 226] on button "Nánar" at bounding box center [1134, 218] width 74 height 43
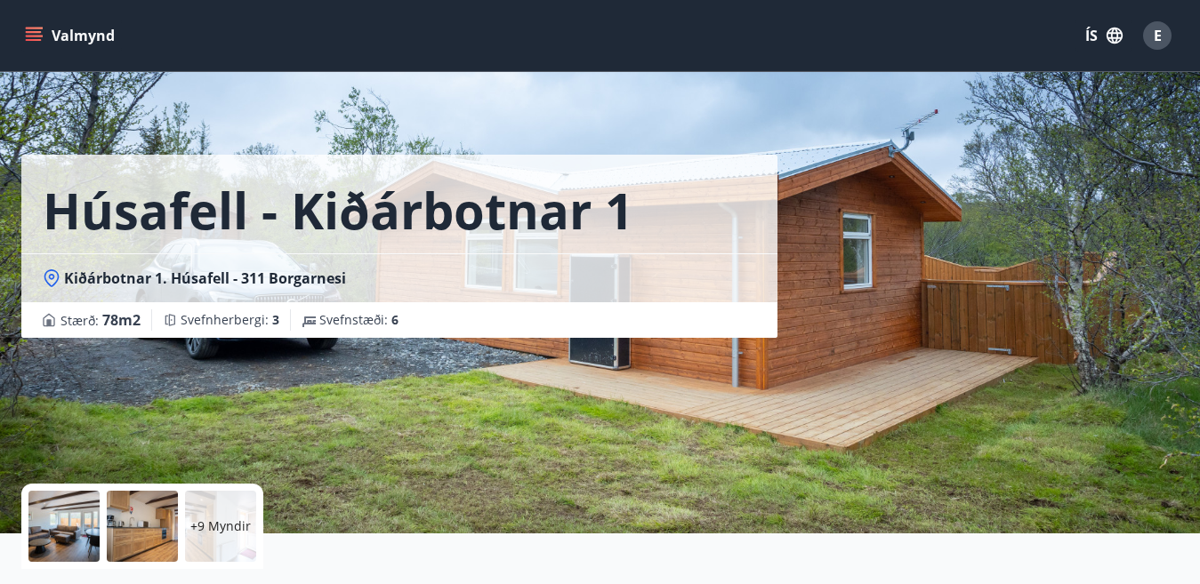
scroll to position [267, 0]
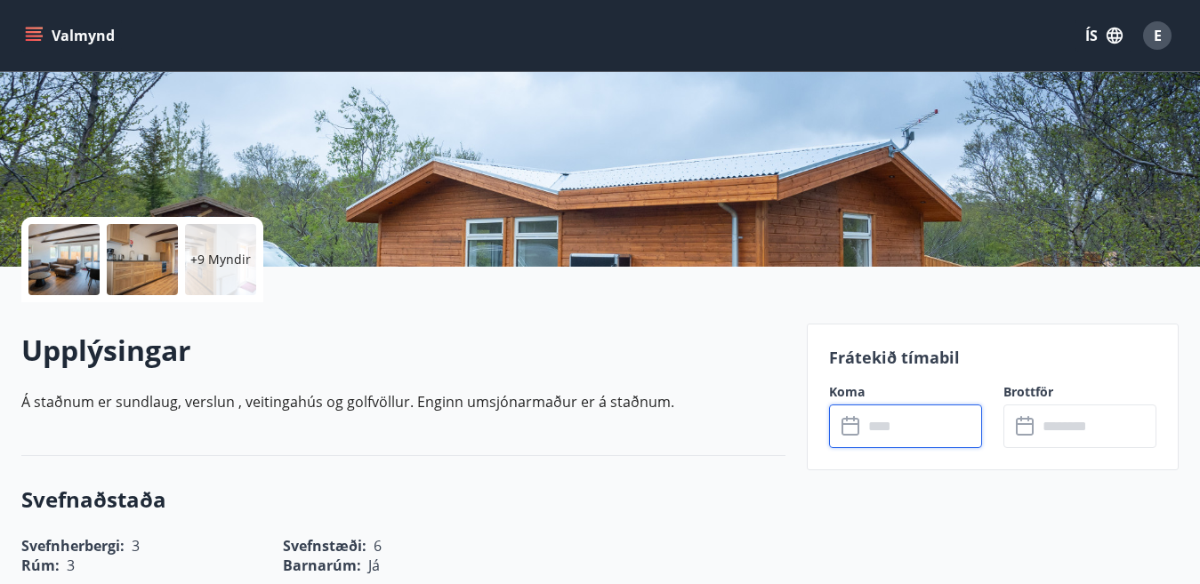
click at [863, 420] on input "text" at bounding box center [922, 427] width 119 height 44
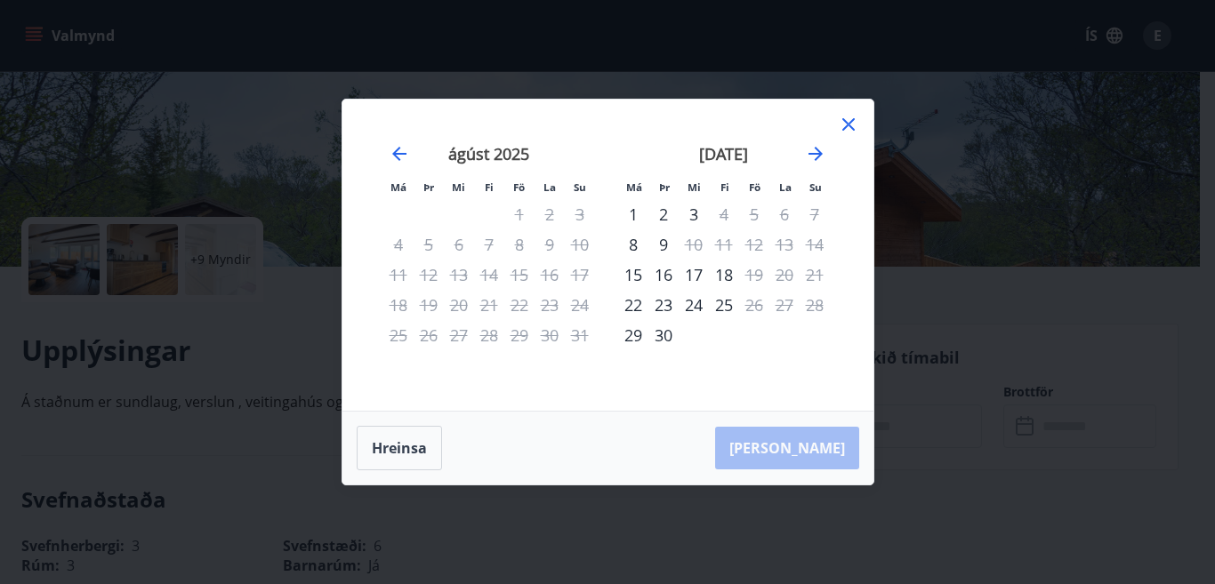
click at [847, 122] on icon at bounding box center [848, 124] width 21 height 21
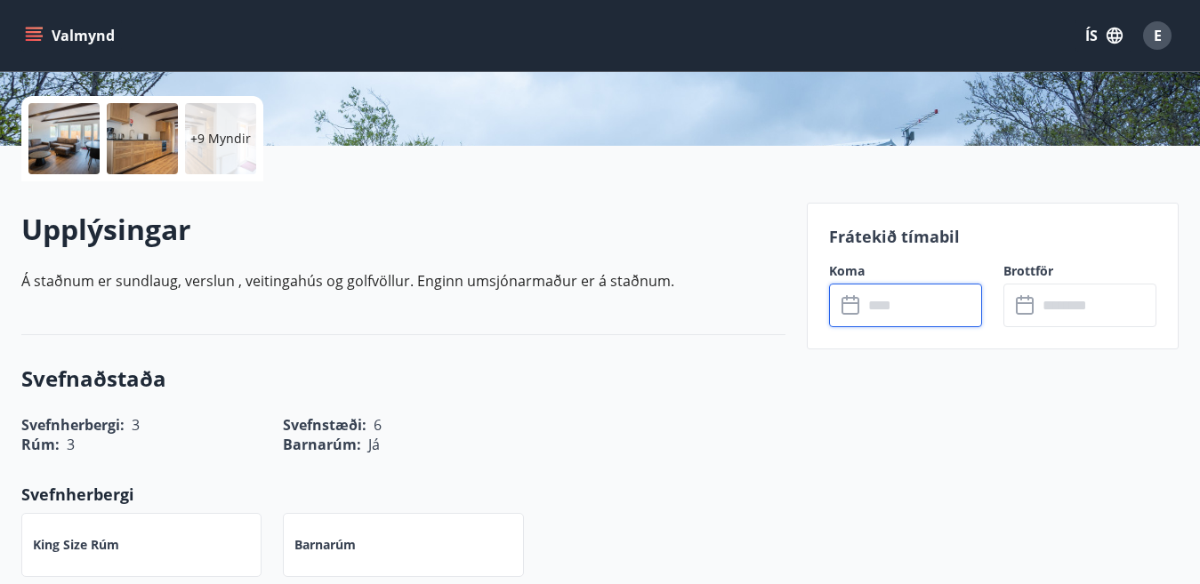
scroll to position [534, 0]
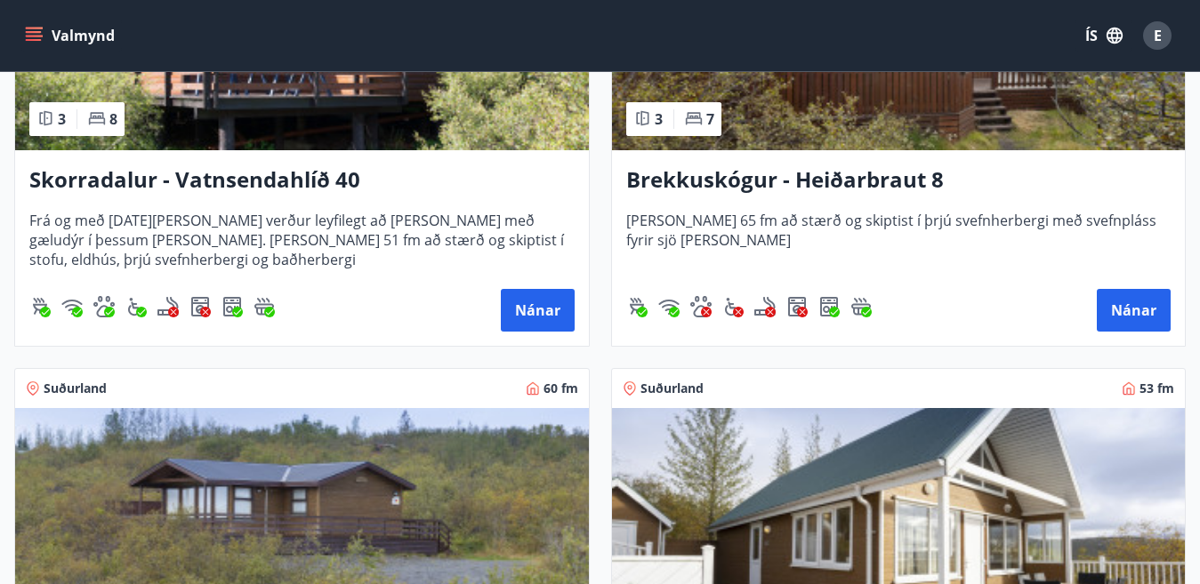
scroll to position [3914, 0]
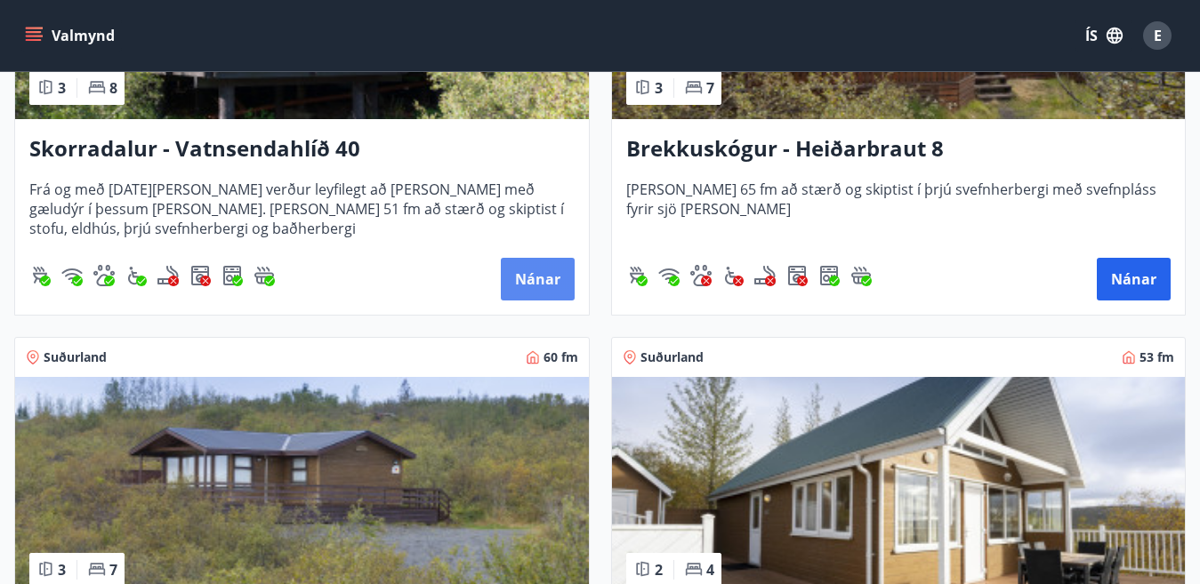
click at [527, 286] on button "Nánar" at bounding box center [538, 279] width 74 height 43
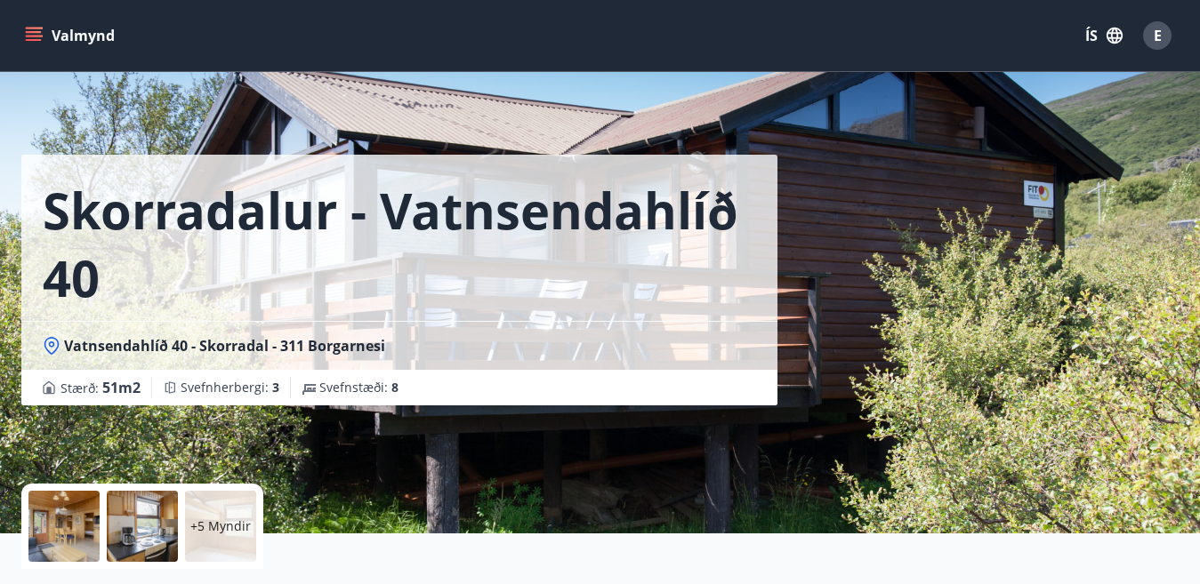
scroll to position [445, 0]
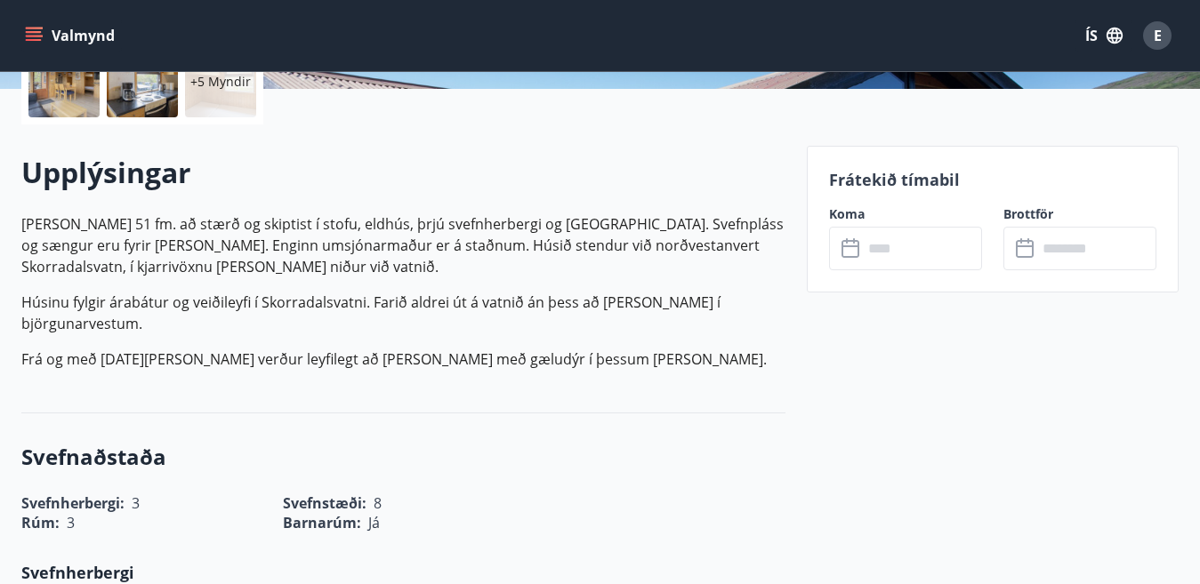
click at [862, 251] on icon at bounding box center [851, 248] width 21 height 21
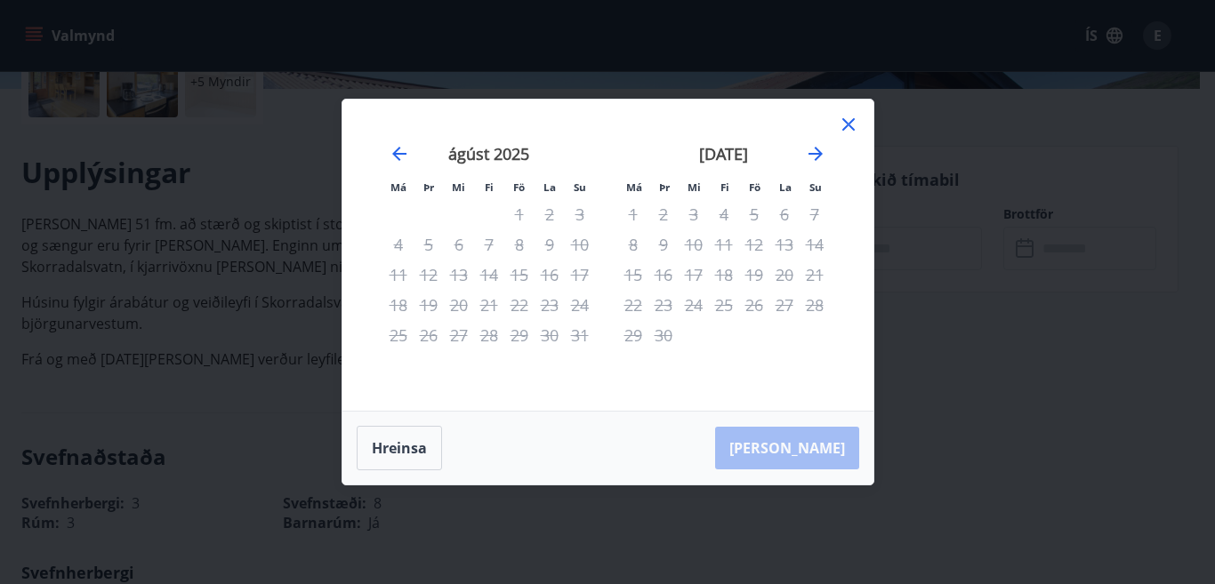
click at [844, 125] on icon at bounding box center [848, 124] width 21 height 21
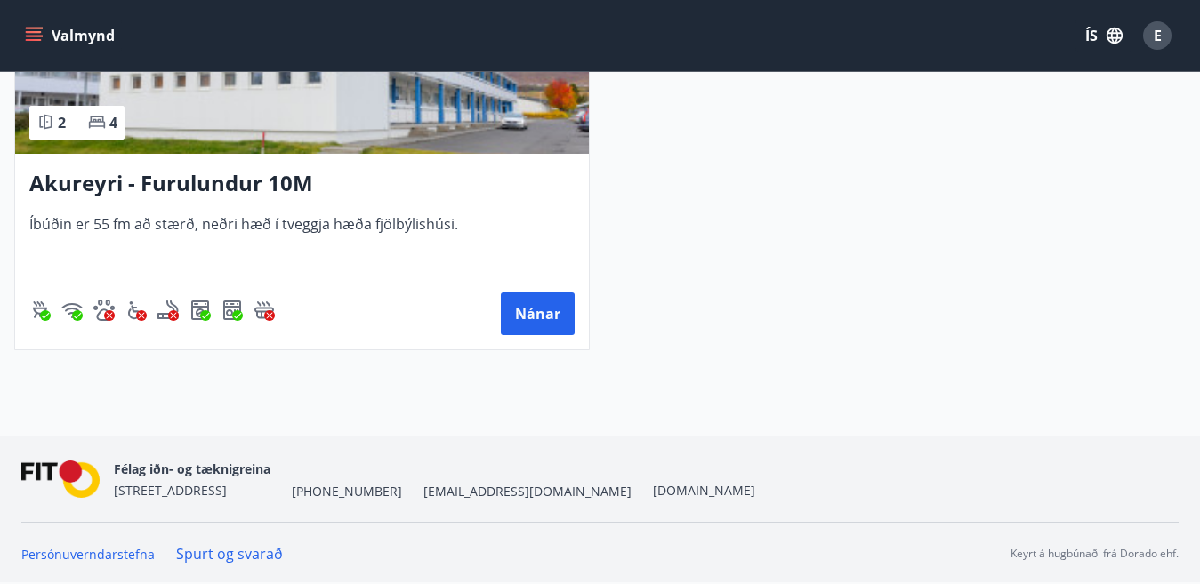
scroll to position [8701, 0]
click at [41, 29] on icon "menu" at bounding box center [34, 36] width 18 height 18
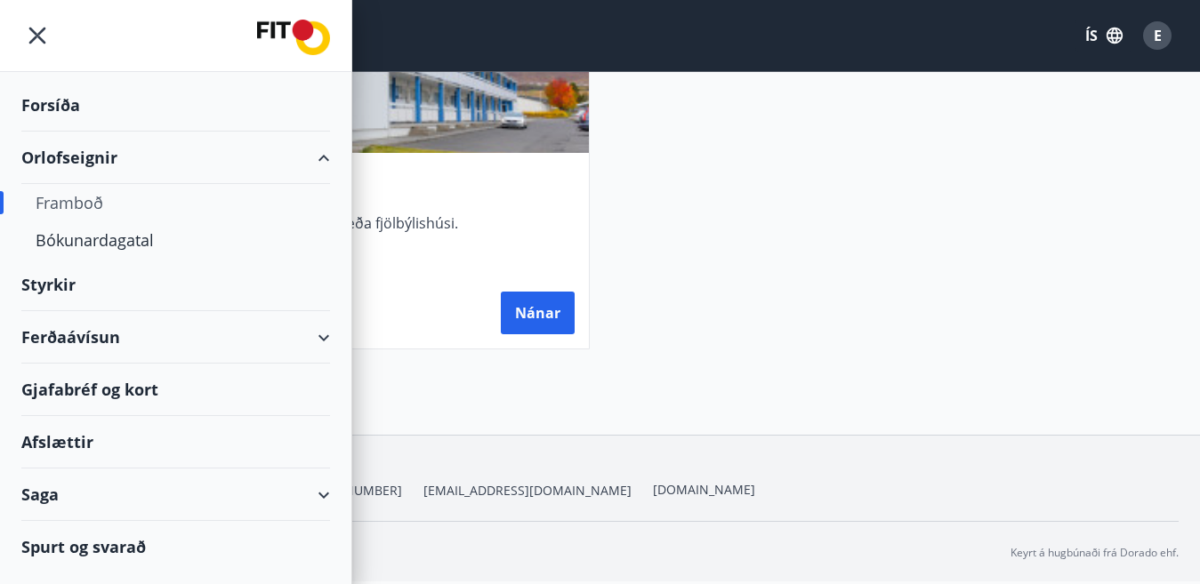
click at [100, 199] on div "Framboð" at bounding box center [176, 202] width 280 height 37
click at [57, 109] on div "Forsíða" at bounding box center [175, 105] width 309 height 52
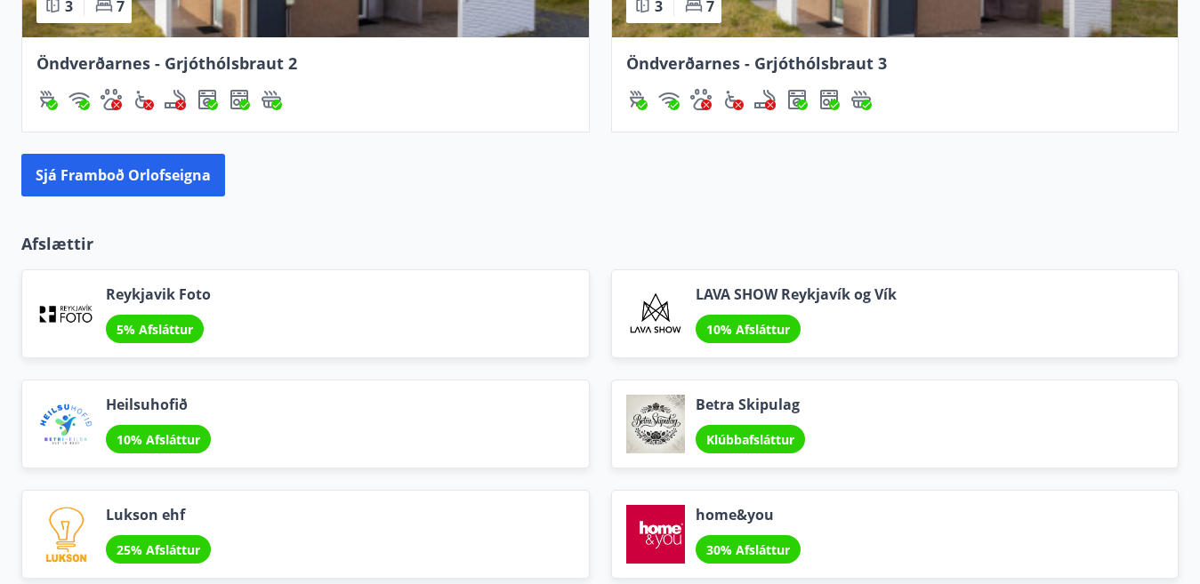
scroll to position [1811, 0]
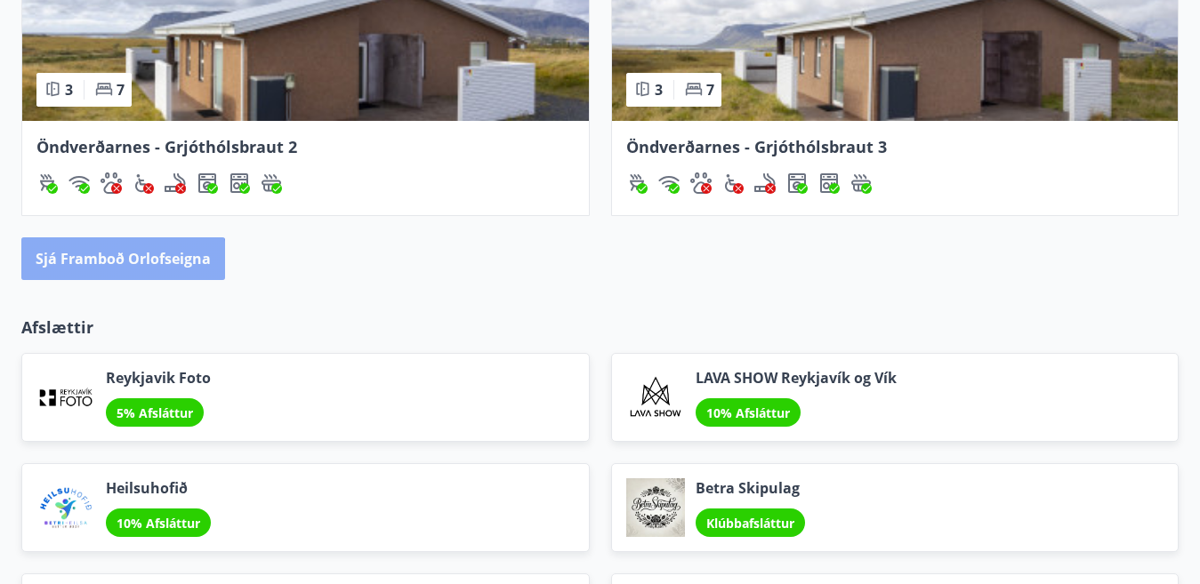
click at [113, 266] on button "Sjá framboð orlofseigna" at bounding box center [123, 258] width 204 height 43
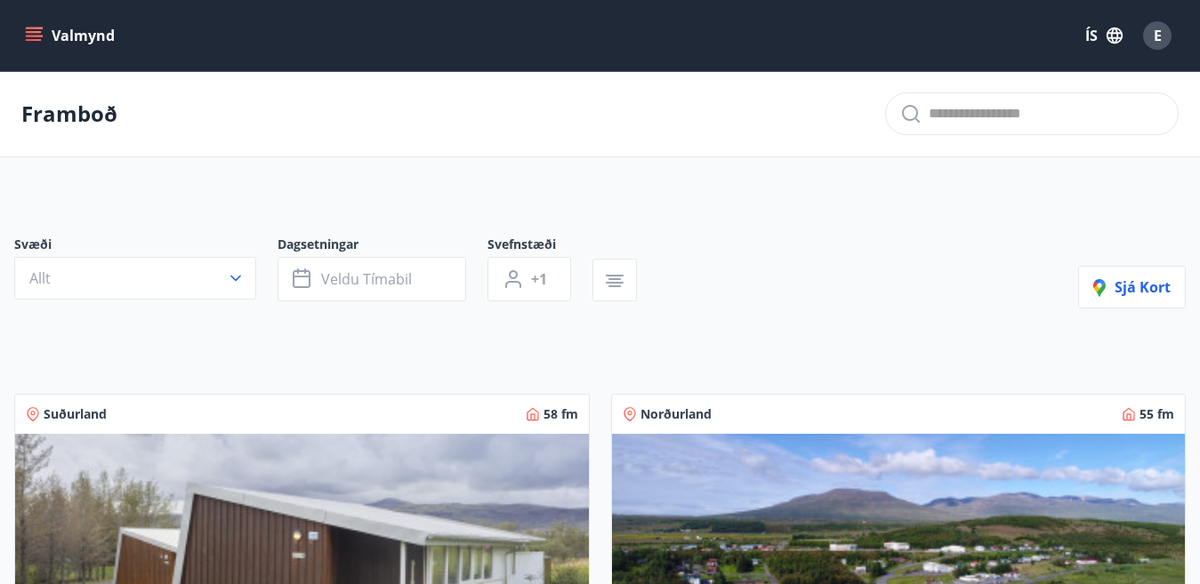
click at [32, 32] on icon "menu" at bounding box center [34, 32] width 16 height 2
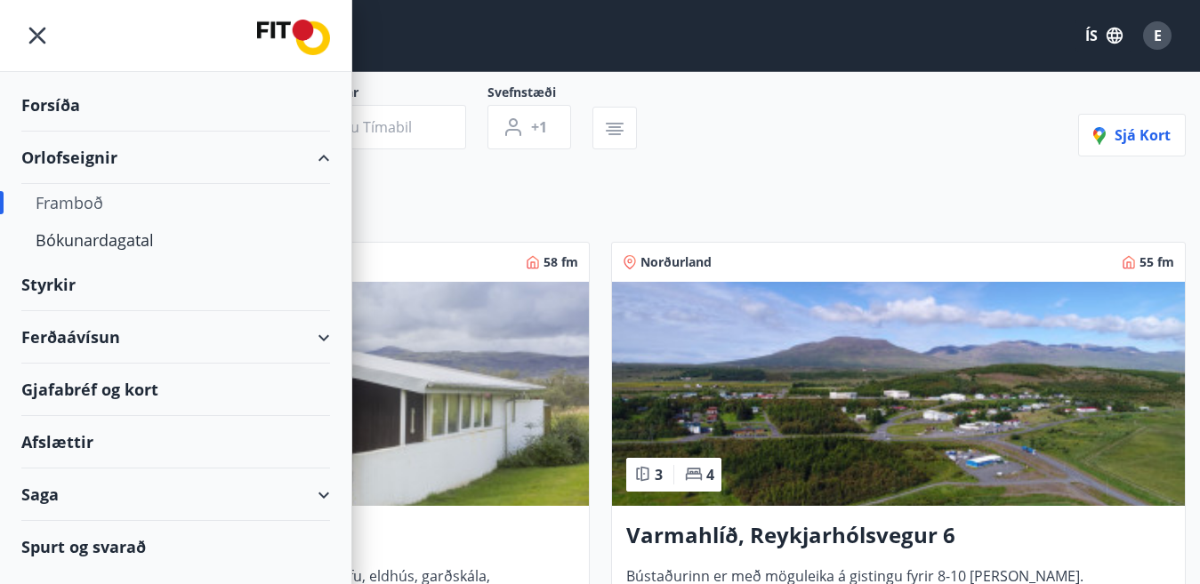
scroll to position [356, 0]
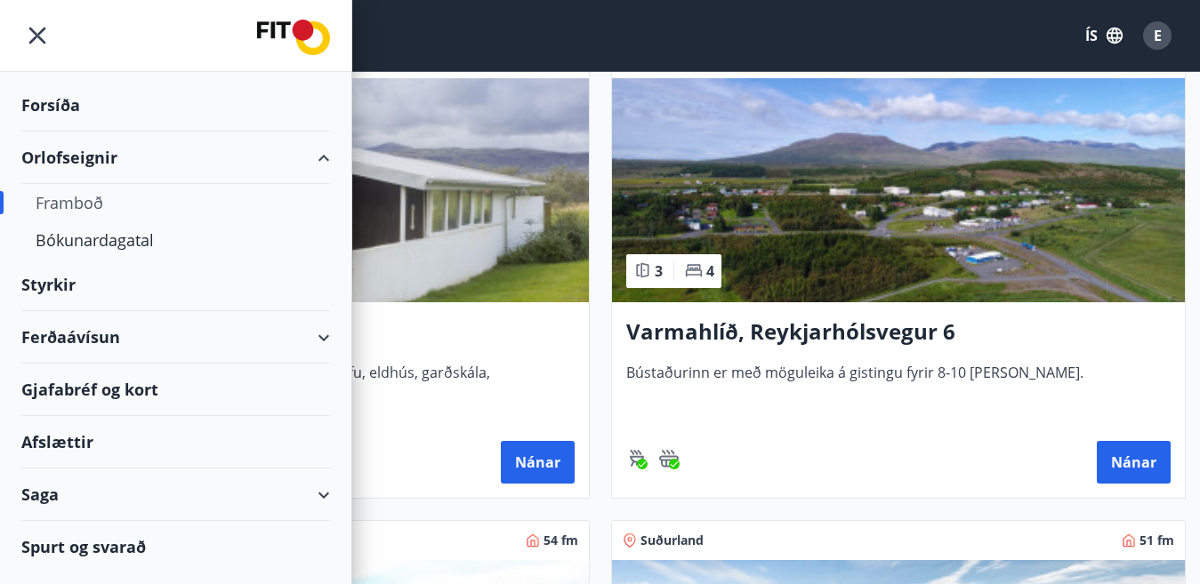
click at [62, 108] on div "Forsíða" at bounding box center [175, 105] width 309 height 52
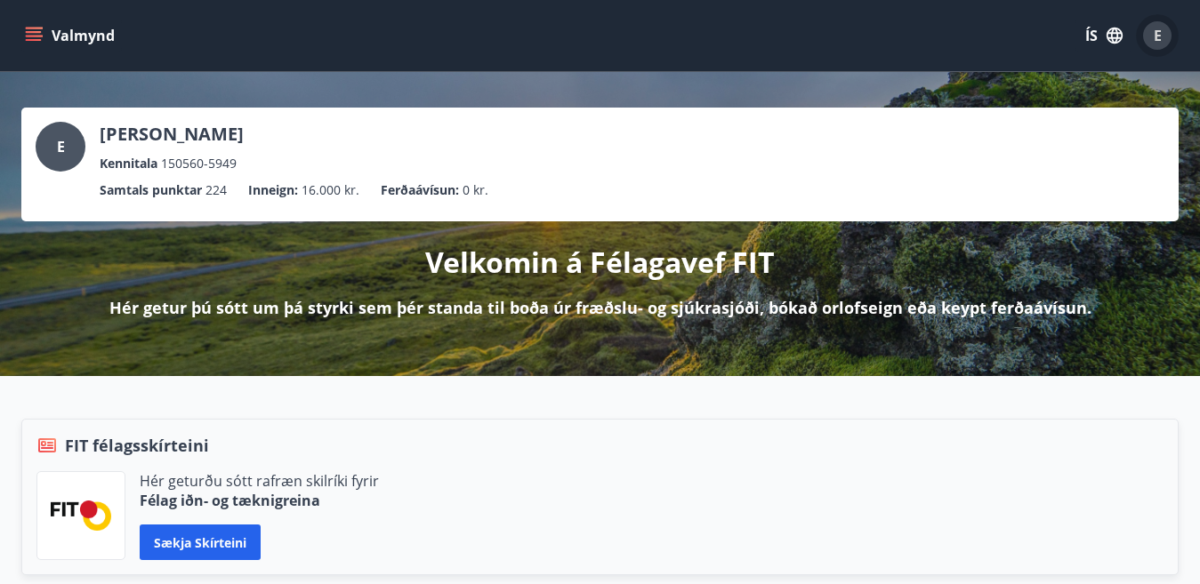
click at [1157, 39] on span "E" at bounding box center [1158, 36] width 8 height 20
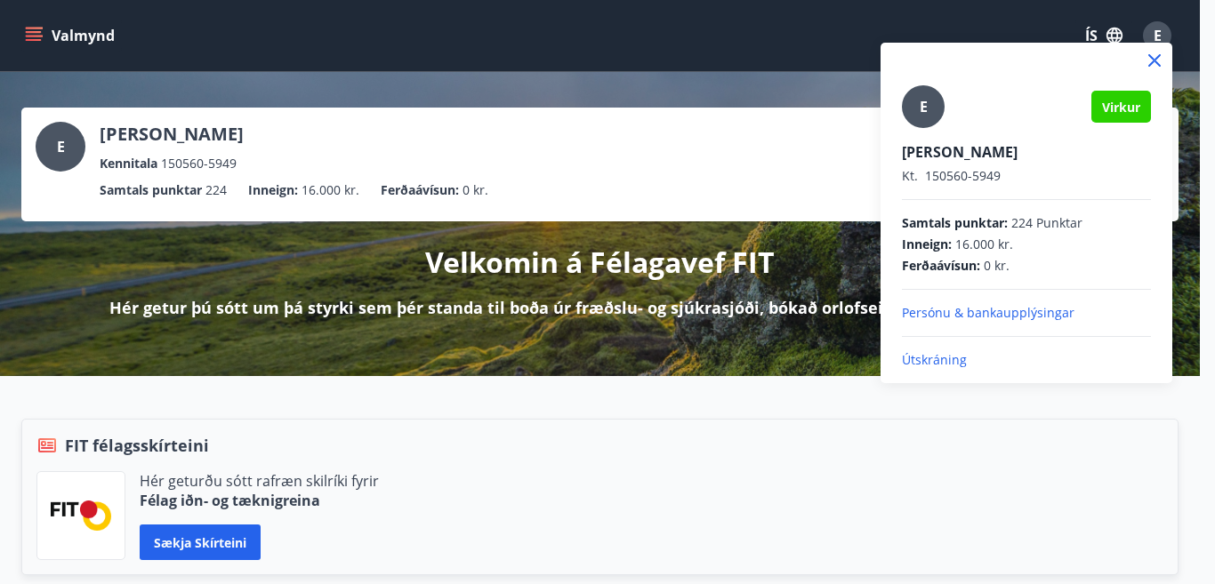
click at [936, 358] on p "Útskráning" at bounding box center [1026, 360] width 249 height 18
click at [950, 361] on p "Útskráning" at bounding box center [1026, 360] width 249 height 18
